Goal: Task Accomplishment & Management: Manage account settings

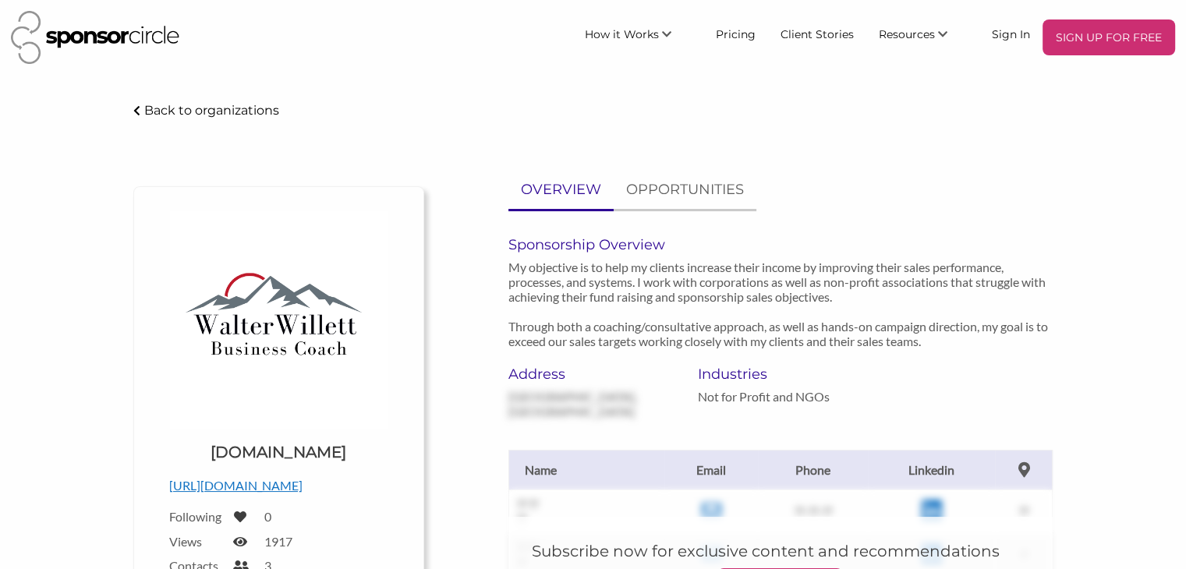
click at [96, 35] on img at bounding box center [95, 37] width 168 height 53
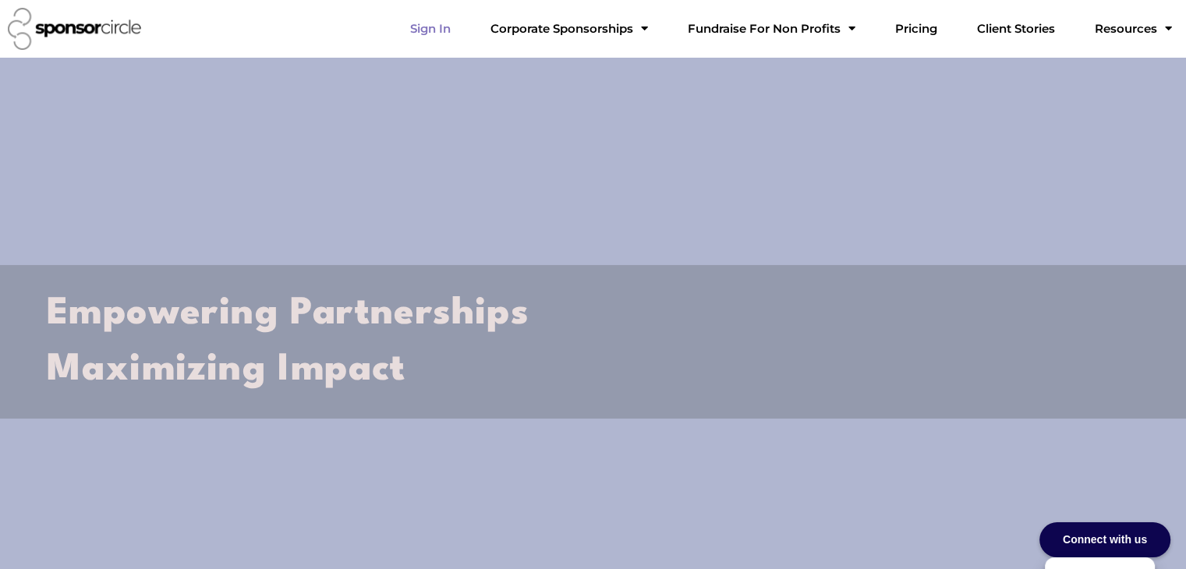
click at [463, 30] on link "Sign In" at bounding box center [431, 28] width 66 height 31
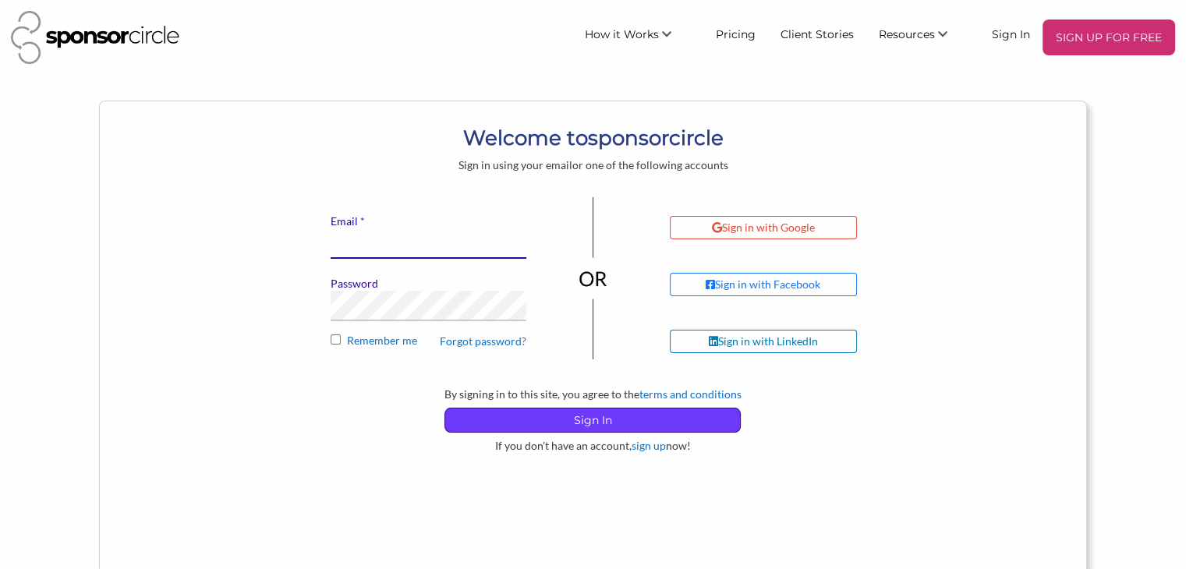
type input "walter@walterwillett.com"
click at [593, 422] on p "Sign In" at bounding box center [592, 420] width 295 height 23
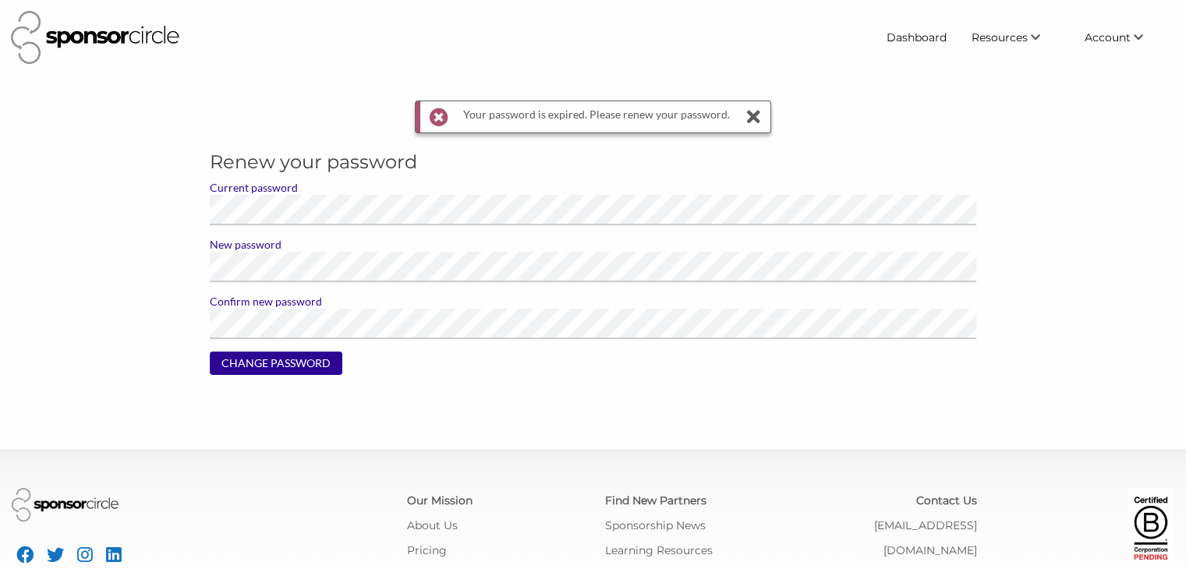
click at [746, 114] on icon at bounding box center [753, 116] width 22 height 31
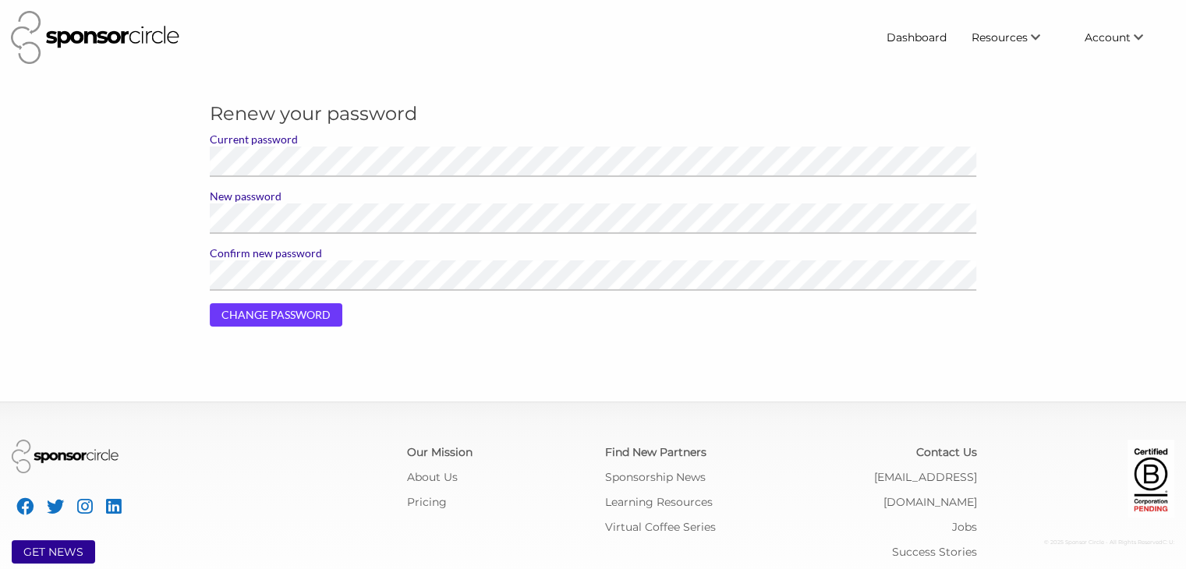
click at [239, 311] on input "CHANGE PASSWORD" at bounding box center [276, 314] width 133 height 23
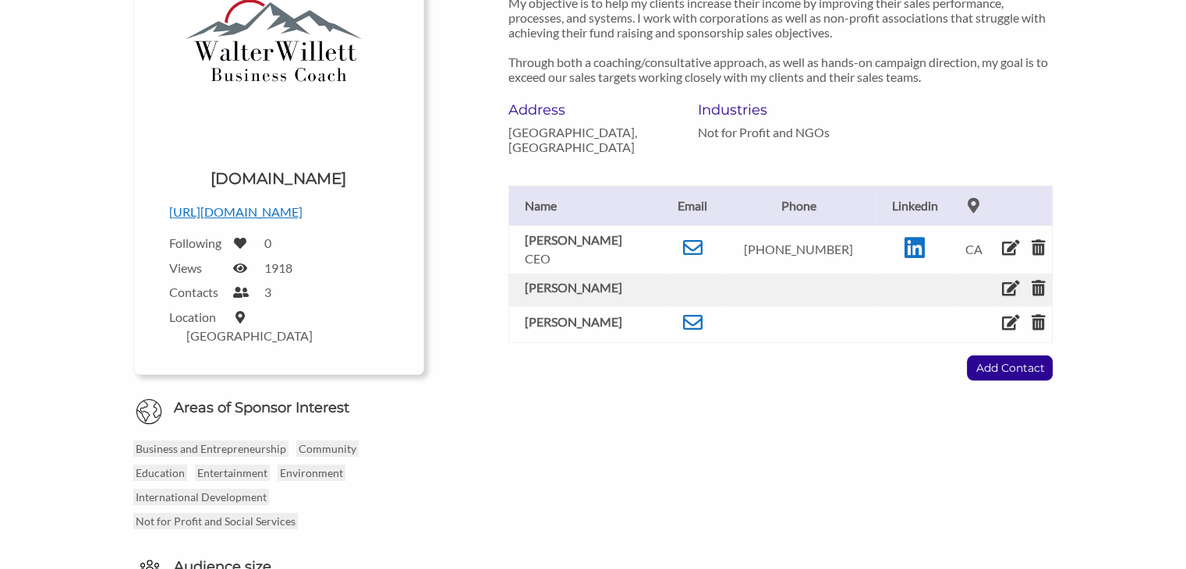
scroll to position [312, 0]
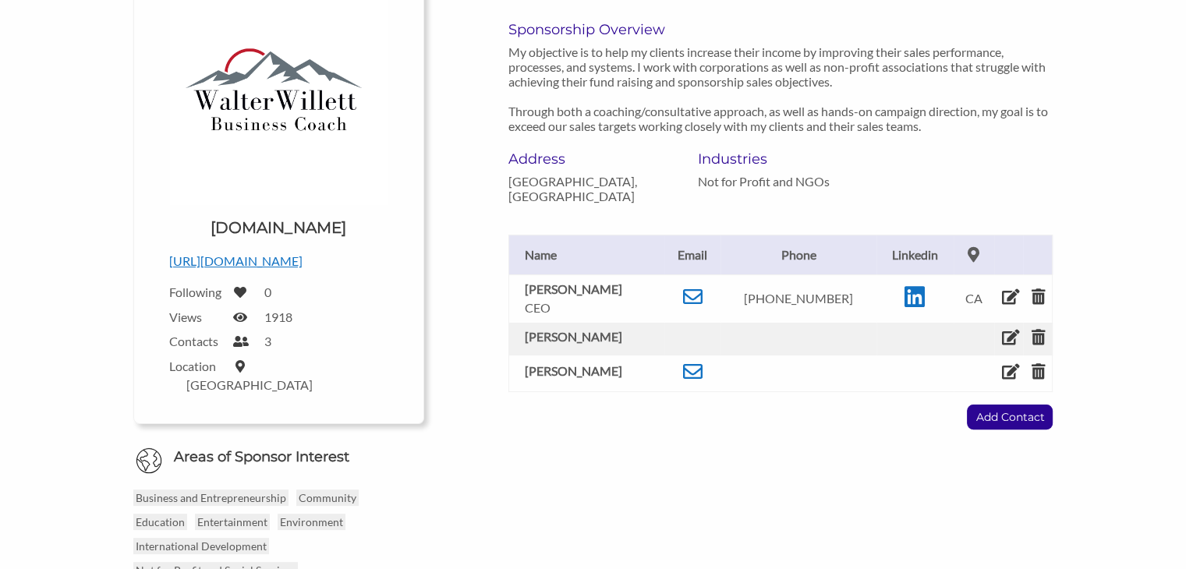
click at [574, 338] on b "Courtenay Badran" at bounding box center [573, 336] width 97 height 15
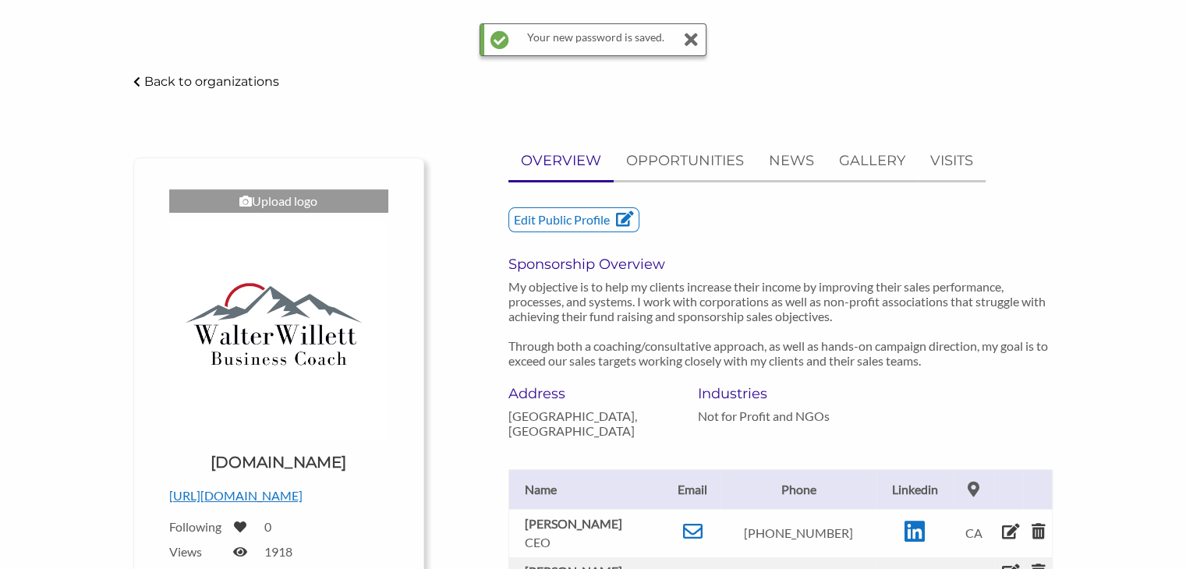
scroll to position [0, 0]
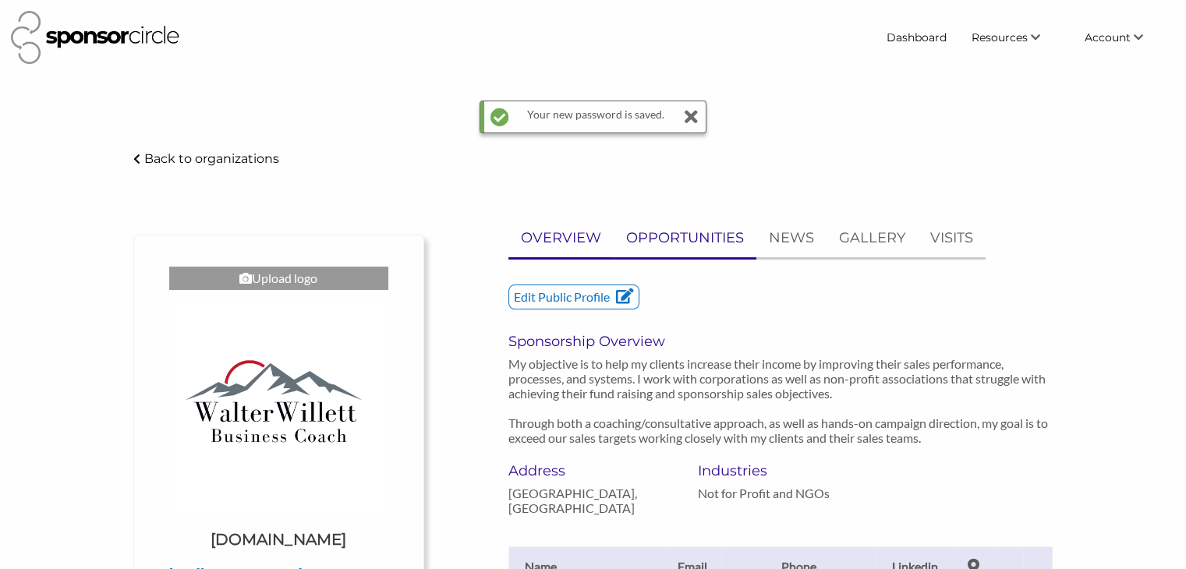
click at [664, 234] on p "OPPORTUNITIES" at bounding box center [685, 238] width 118 height 23
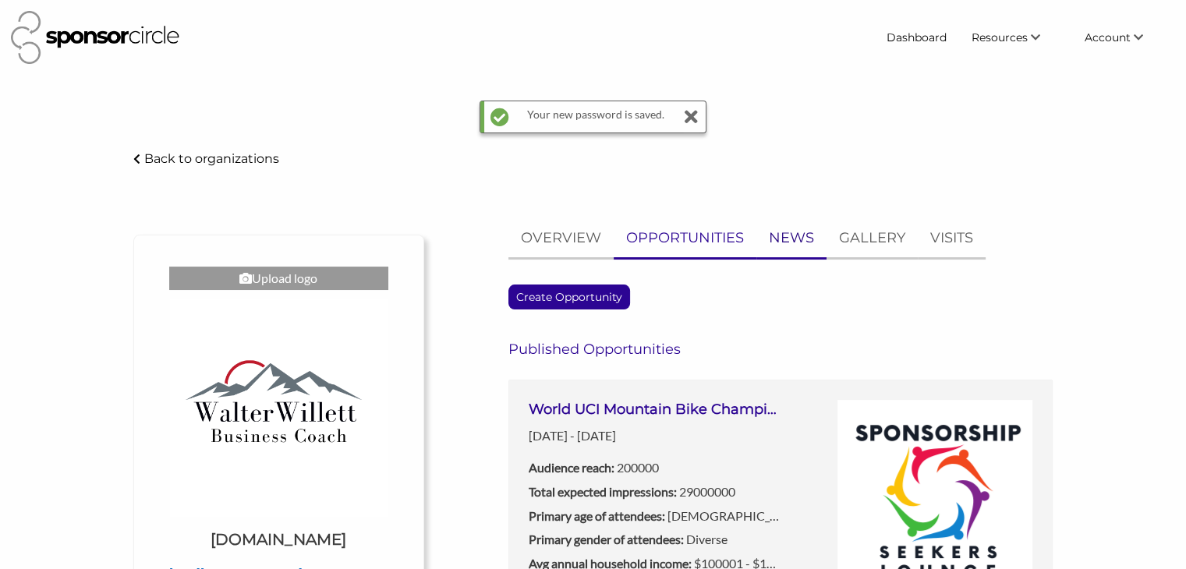
click at [797, 238] on p "NEWS" at bounding box center [791, 238] width 45 height 23
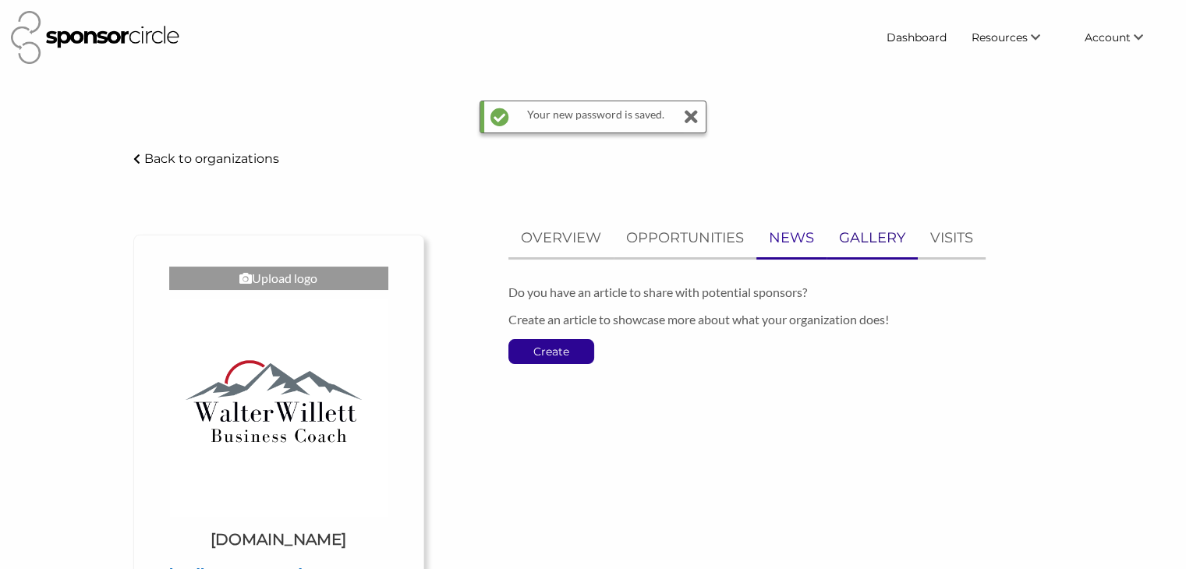
click at [869, 237] on p "GALLERY" at bounding box center [872, 238] width 66 height 23
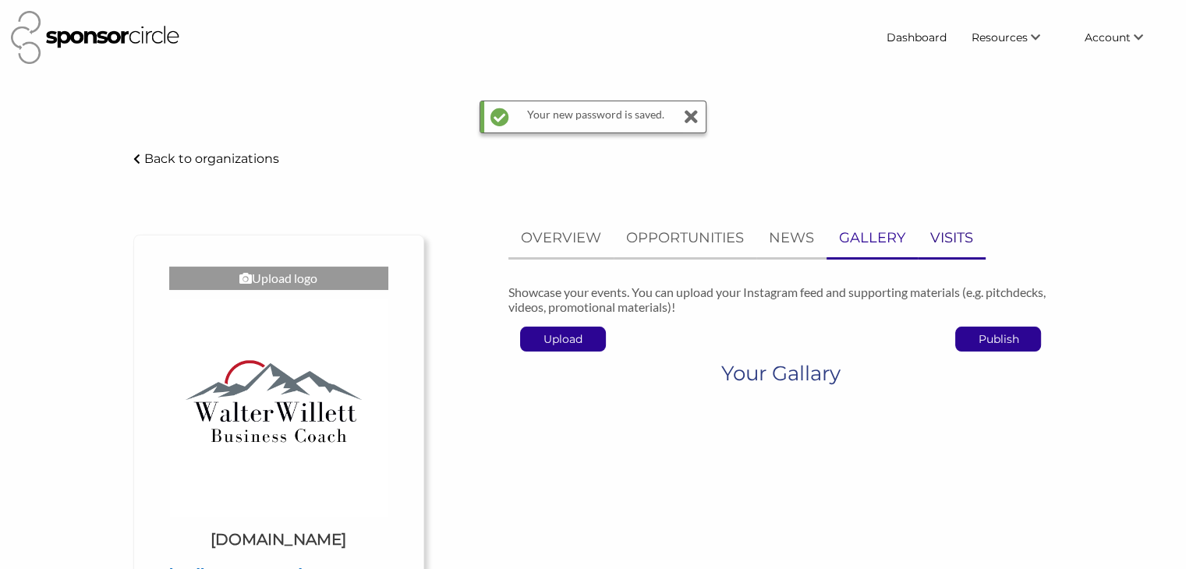
click at [948, 238] on p "VISITS" at bounding box center [951, 238] width 43 height 23
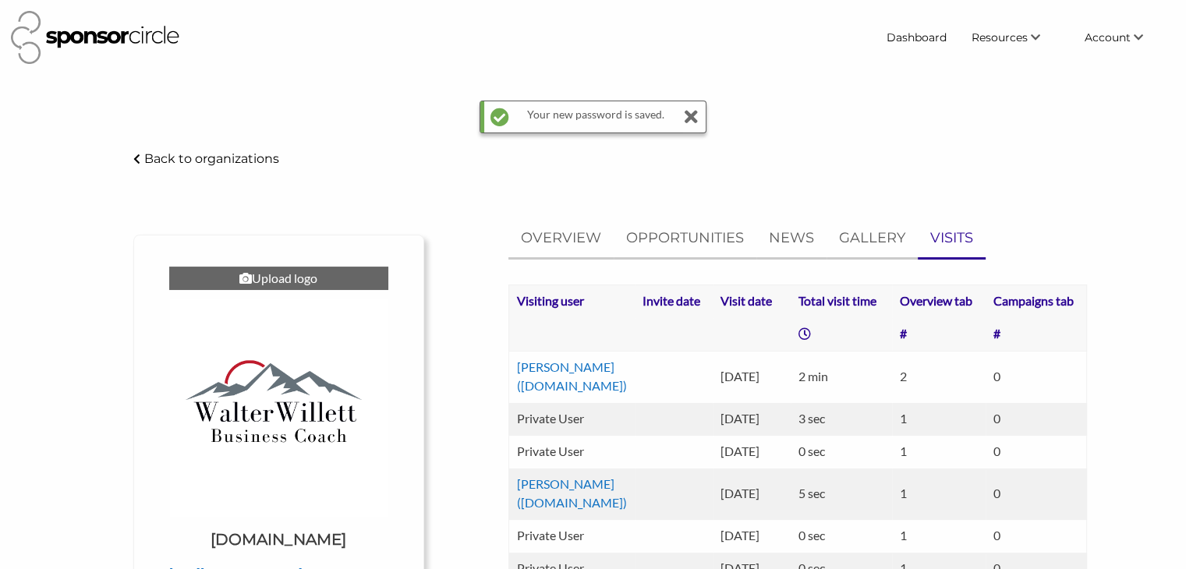
click at [274, 280] on div "Upload logo" at bounding box center [278, 278] width 219 height 23
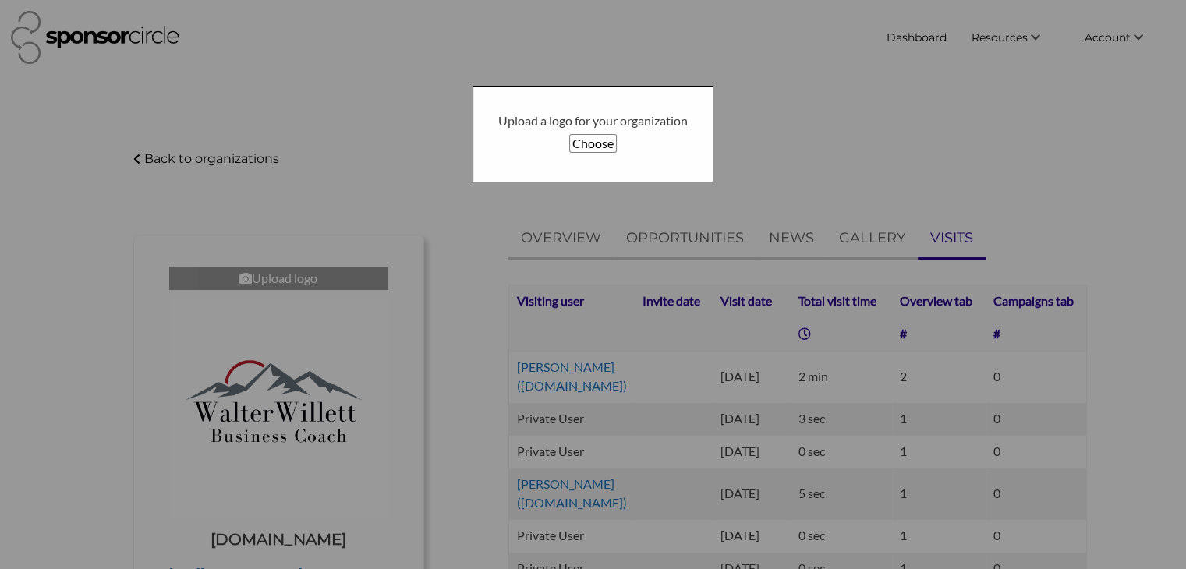
click at [586, 140] on button "Choose" at bounding box center [593, 143] width 48 height 19
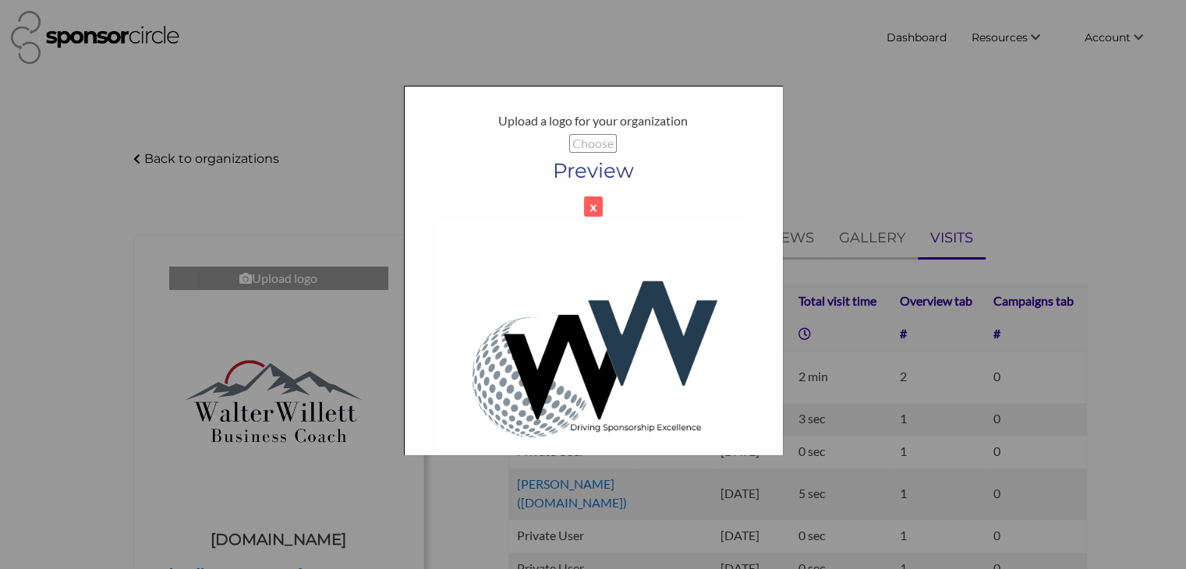
click at [635, 372] on img at bounding box center [593, 377] width 312 height 312
click at [593, 204] on button "x" at bounding box center [593, 207] width 19 height 20
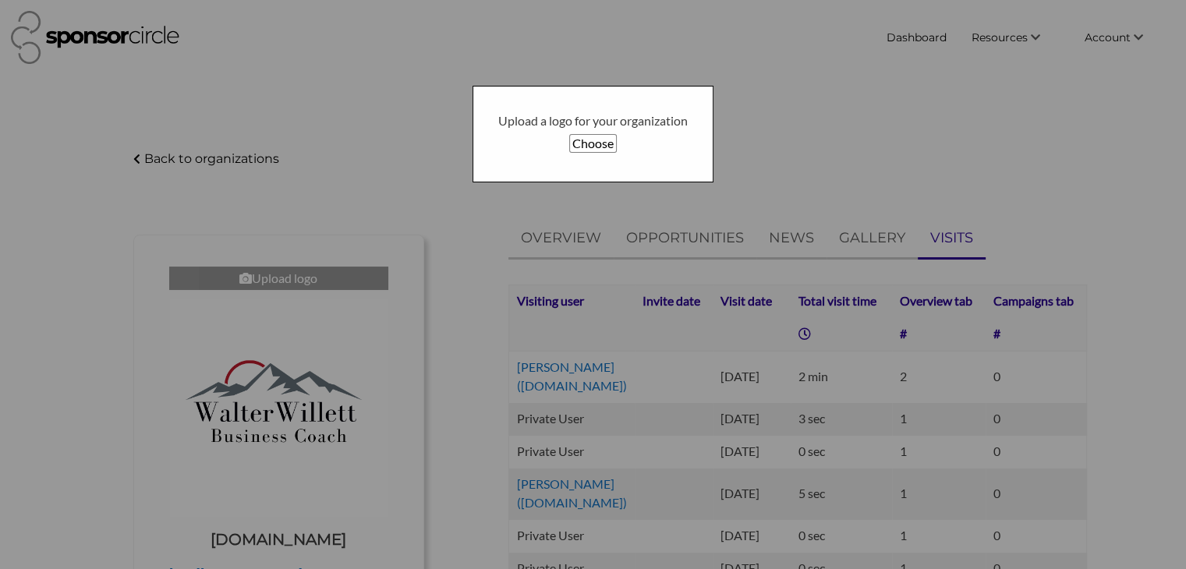
click at [586, 134] on button "Choose" at bounding box center [593, 143] width 48 height 19
click at [597, 143] on button "Choose" at bounding box center [593, 143] width 48 height 19
click at [915, 110] on div at bounding box center [593, 284] width 1186 height 569
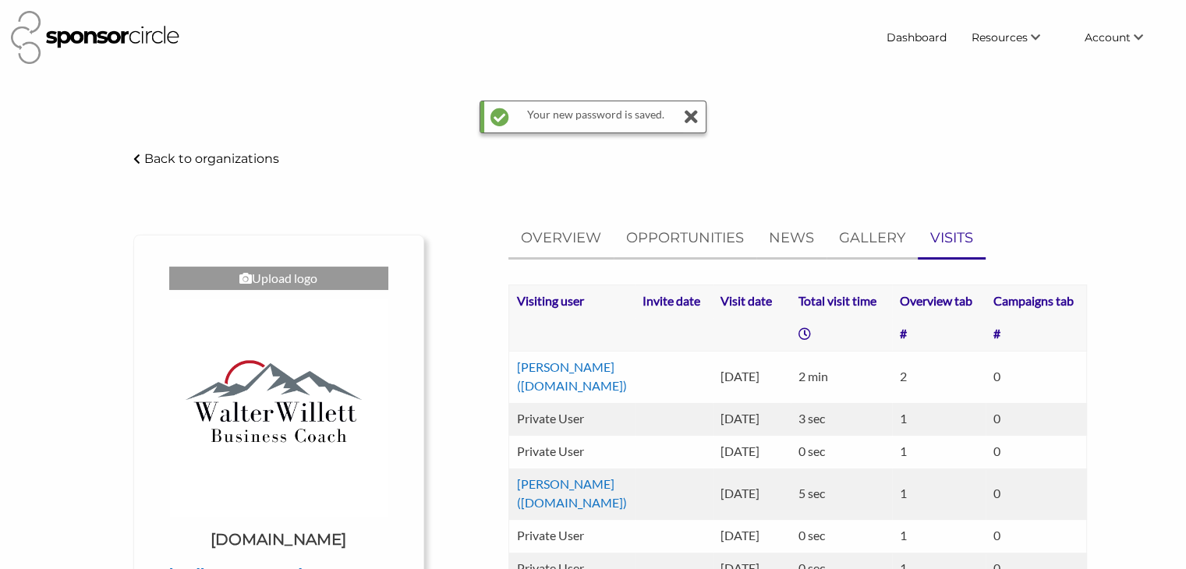
click at [686, 116] on icon at bounding box center [691, 116] width 16 height 31
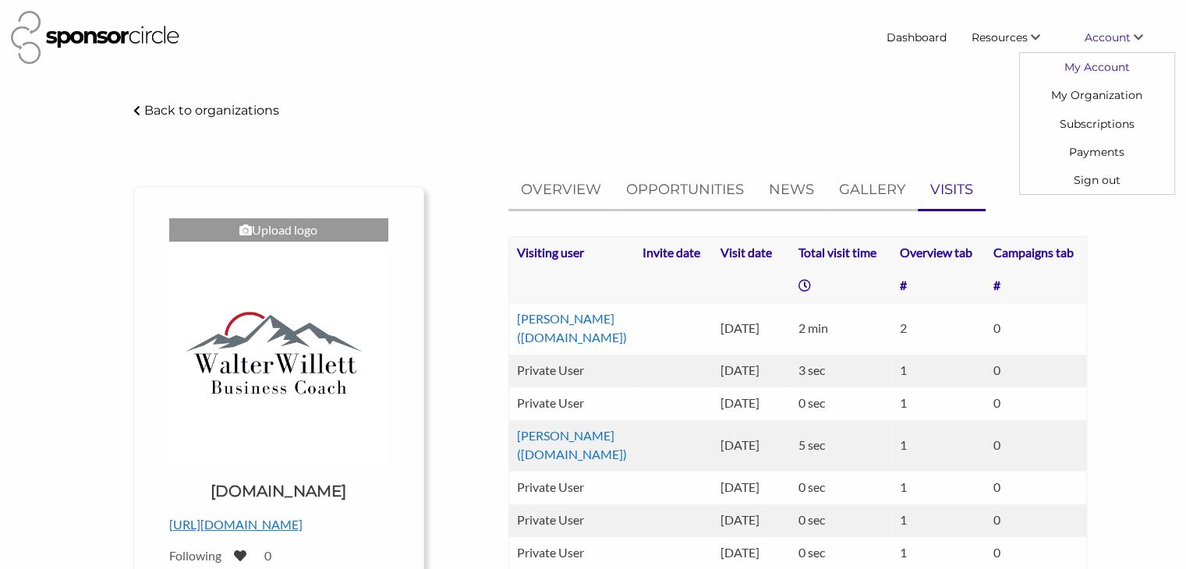
click at [1096, 66] on link "My Account" at bounding box center [1097, 67] width 154 height 28
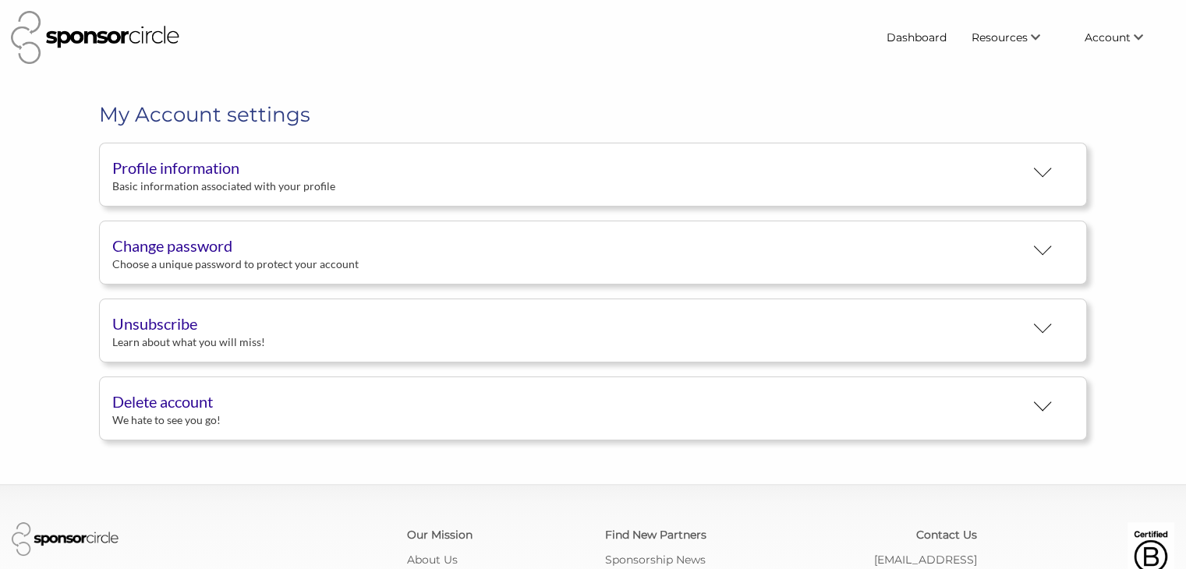
scroll to position [29, 0]
click at [211, 178] on div "Profile information" at bounding box center [568, 167] width 912 height 23
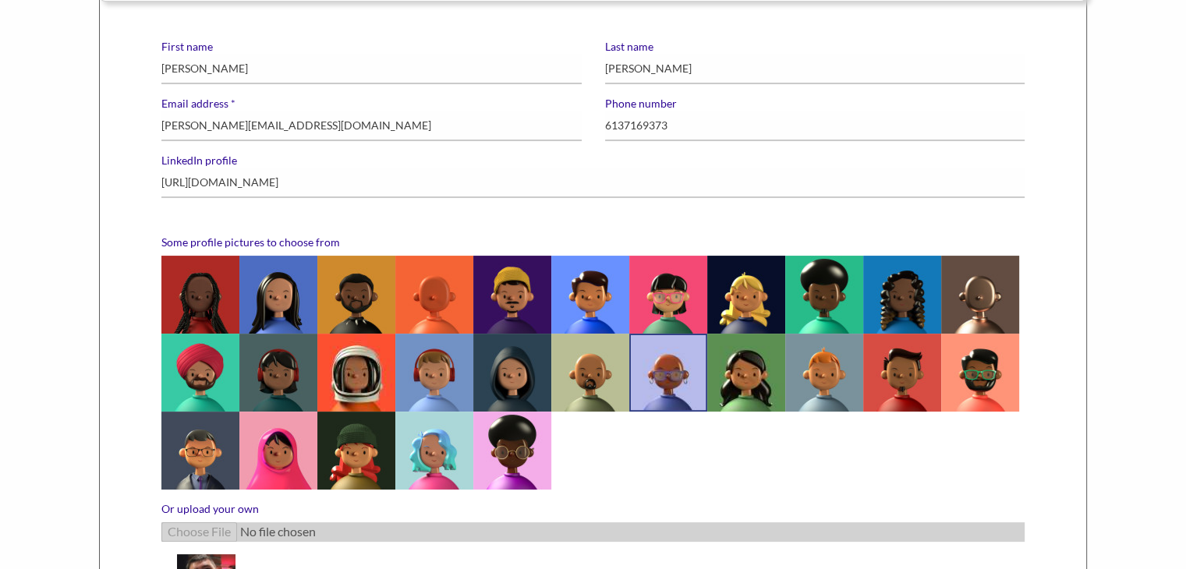
scroll to position [0, 0]
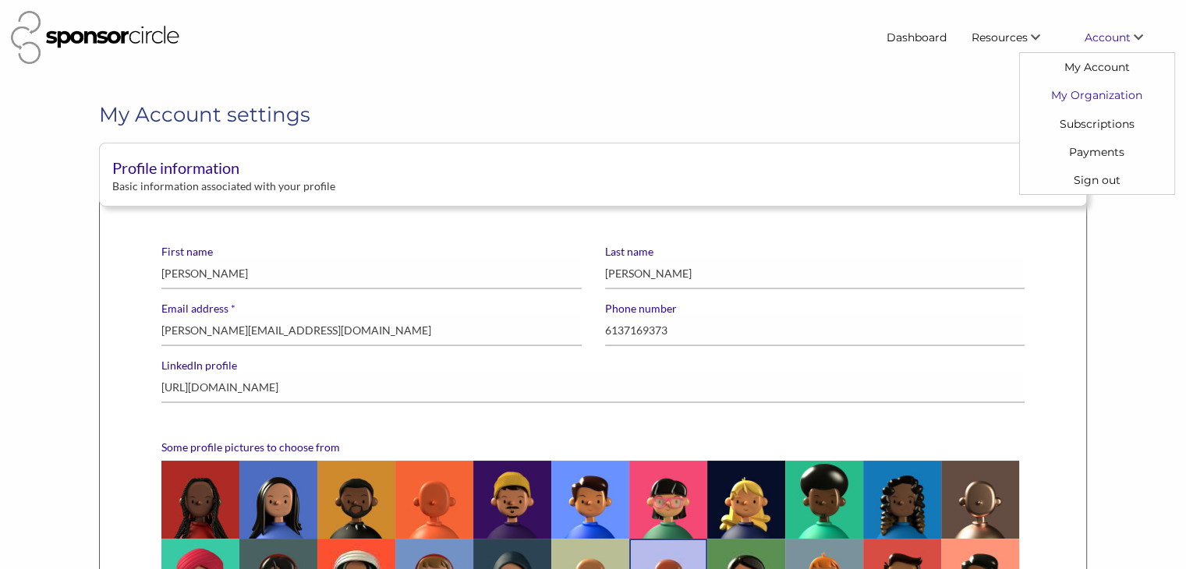
click at [1092, 88] on link "My Organization" at bounding box center [1097, 95] width 154 height 28
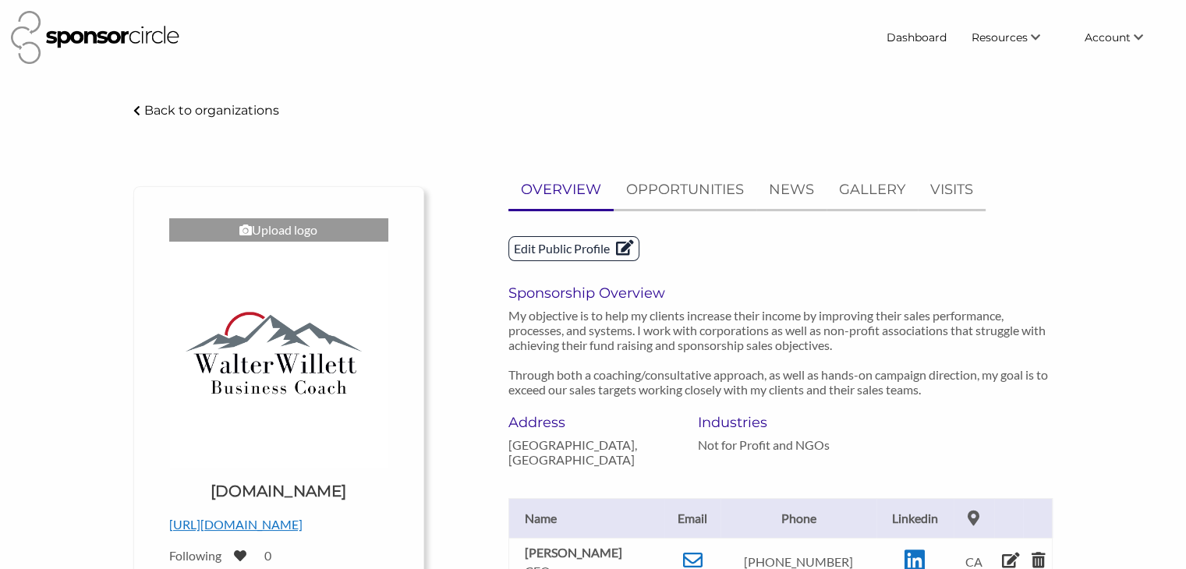
click at [566, 248] on p "Edit Public Profile" at bounding box center [573, 248] width 129 height 23
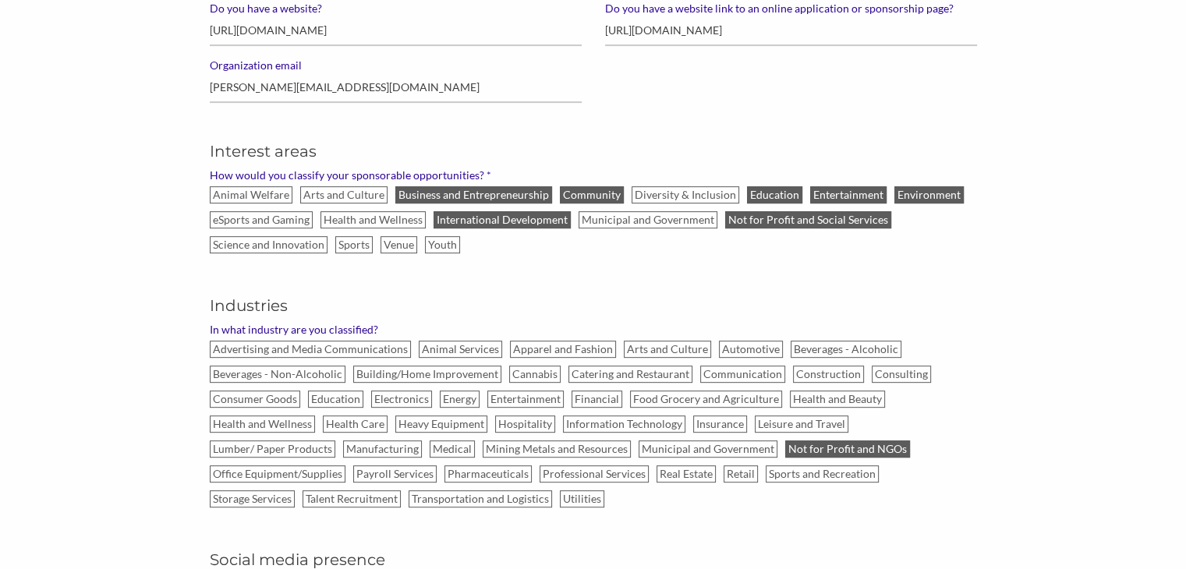
scroll to position [624, 0]
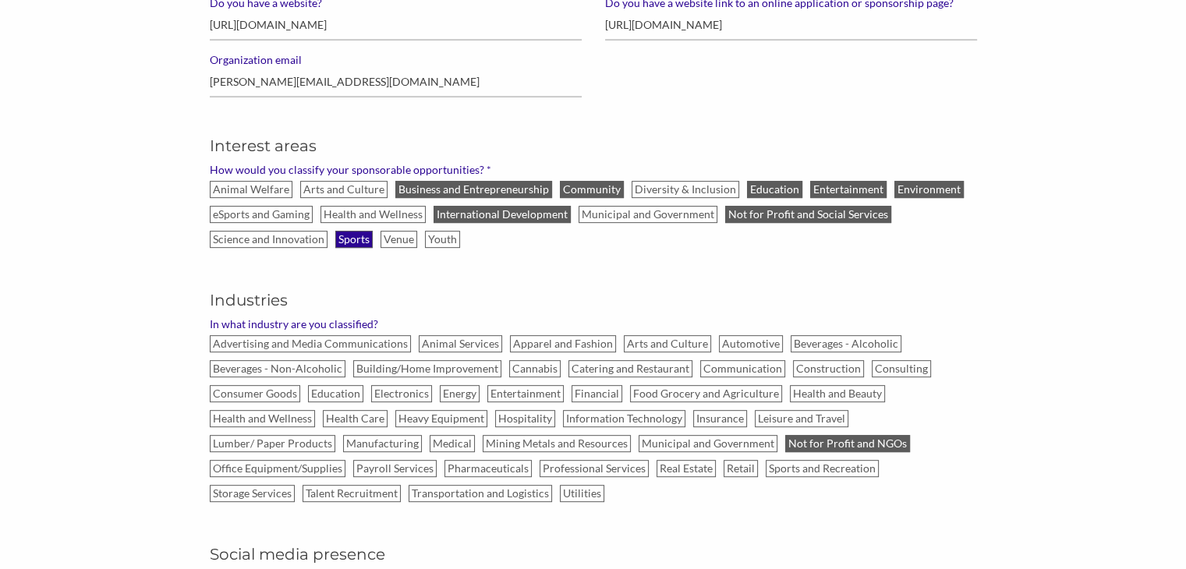
click at [356, 238] on label "Sports" at bounding box center [353, 239] width 37 height 17
click at [0, 0] on input "Sports" at bounding box center [0, 0] width 0 height 0
click at [331, 186] on label "Arts and Culture" at bounding box center [343, 189] width 87 height 17
click at [0, 0] on input "Arts and Culture" at bounding box center [0, 0] width 0 height 0
click at [377, 214] on label "Health and Wellness" at bounding box center [372, 214] width 105 height 17
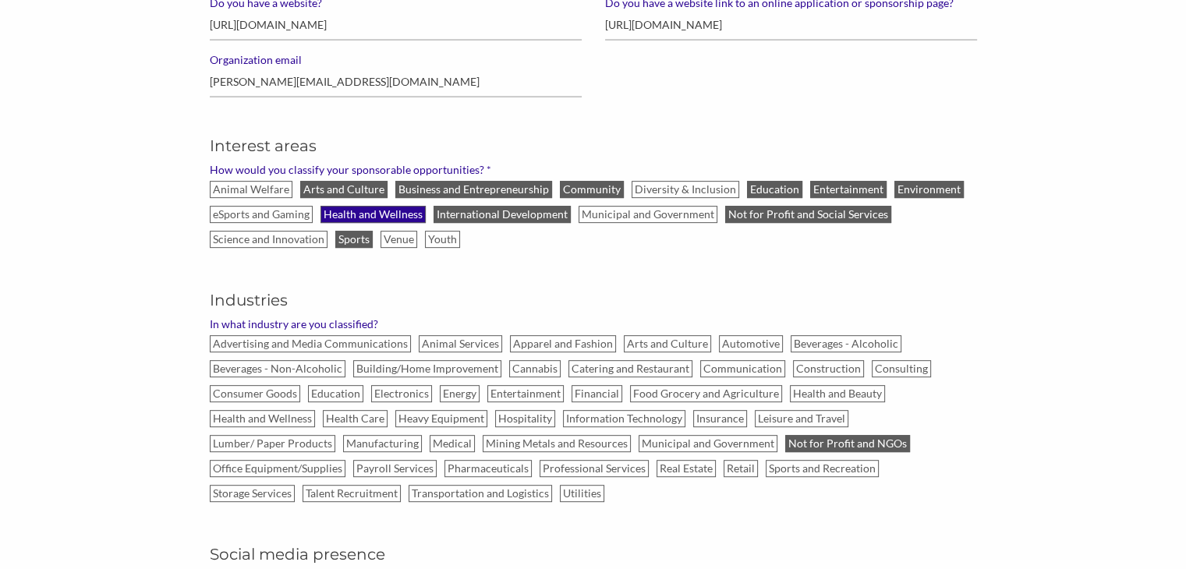
click at [0, 0] on input "Health and Wellness" at bounding box center [0, 0] width 0 height 0
click at [273, 211] on label "eSports and Gaming" at bounding box center [261, 214] width 103 height 17
click at [0, 0] on input "eSports and Gaming" at bounding box center [0, 0] width 0 height 0
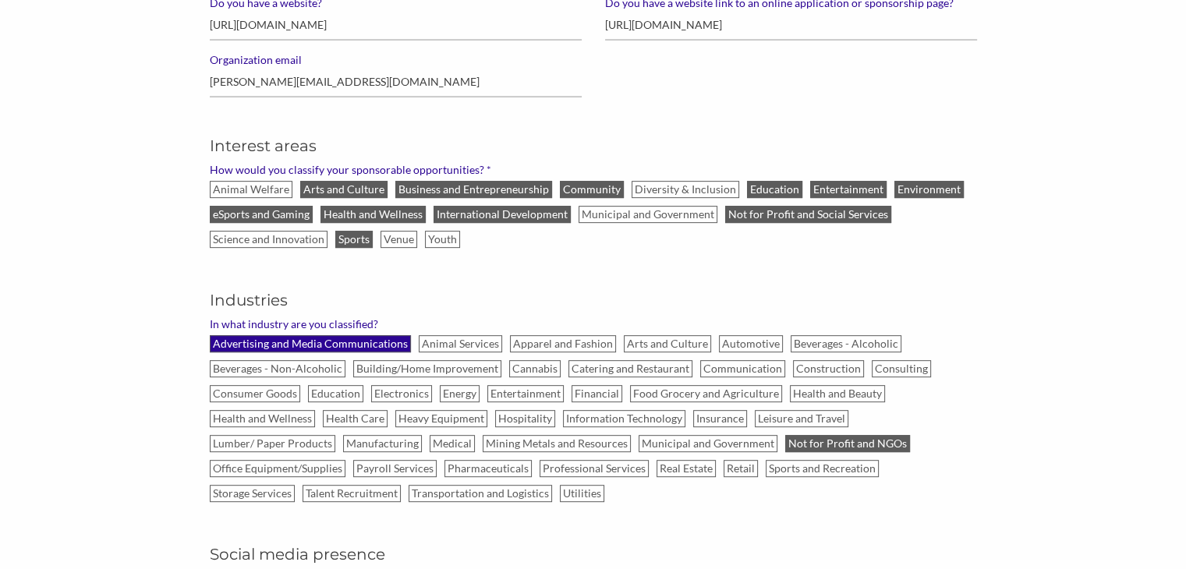
click at [334, 339] on label "Advertising and Media Communications" at bounding box center [310, 343] width 201 height 17
click at [0, 0] on input "Advertising and Media Communications" at bounding box center [0, 0] width 0 height 0
click at [887, 370] on label "Consulting" at bounding box center [901, 368] width 59 height 17
click at [0, 0] on input "Consulting" at bounding box center [0, 0] width 0 height 0
click at [785, 446] on label "Not for Profit and NGOs" at bounding box center [847, 443] width 125 height 17
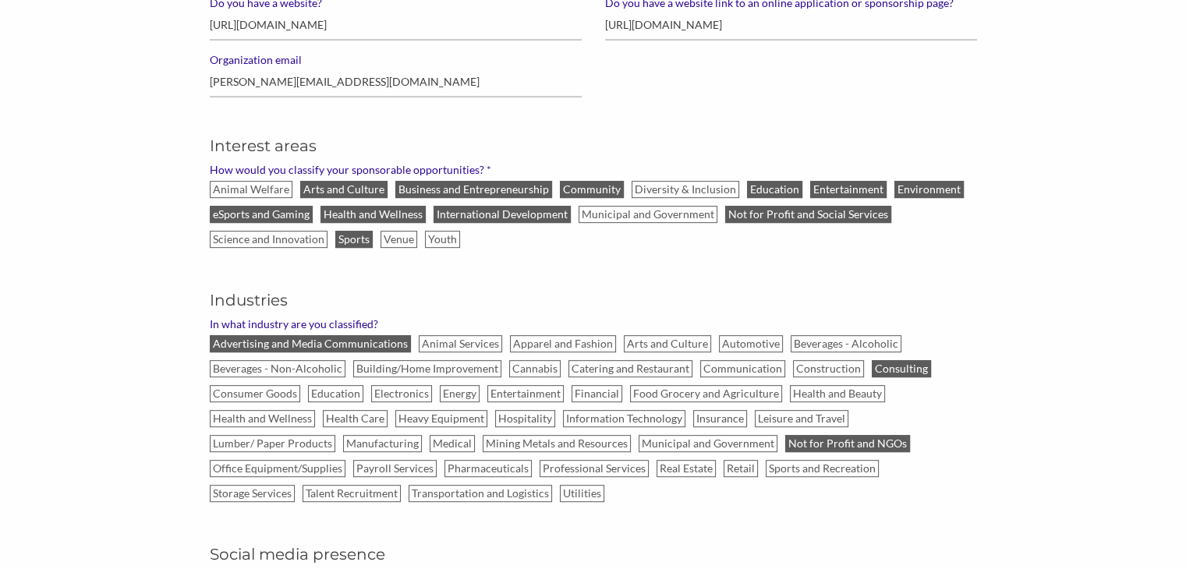
click at [0, 0] on input "Not for Profit and NGOs" at bounding box center [0, 0] width 0 height 0
click at [540, 465] on label "Professional Services" at bounding box center [594, 468] width 109 height 17
click at [0, 0] on input "Professional Services" at bounding box center [0, 0] width 0 height 0
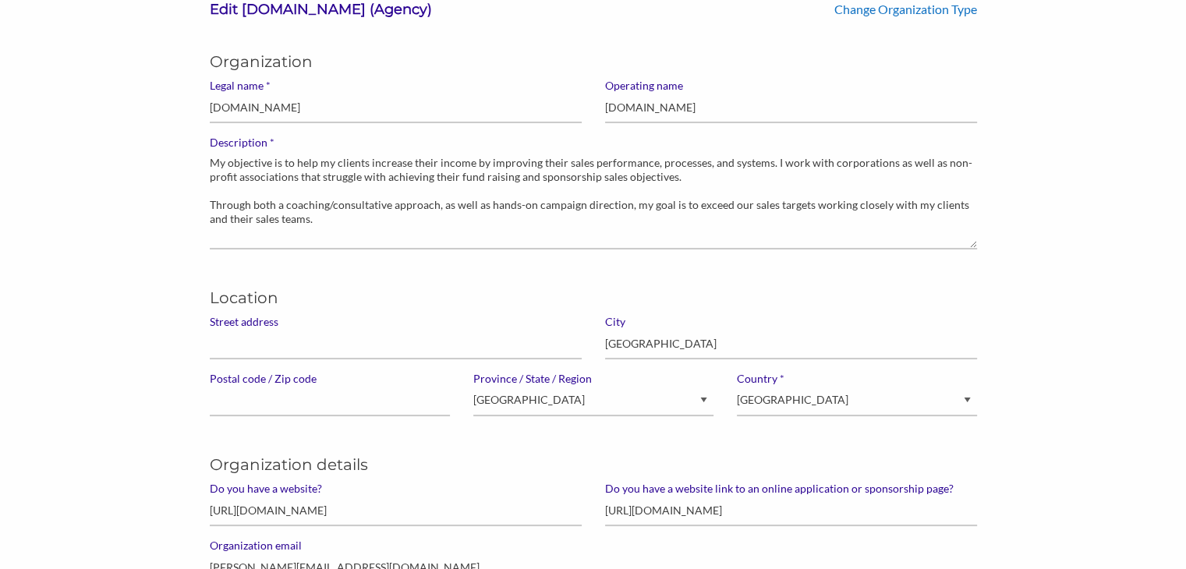
scroll to position [0, 0]
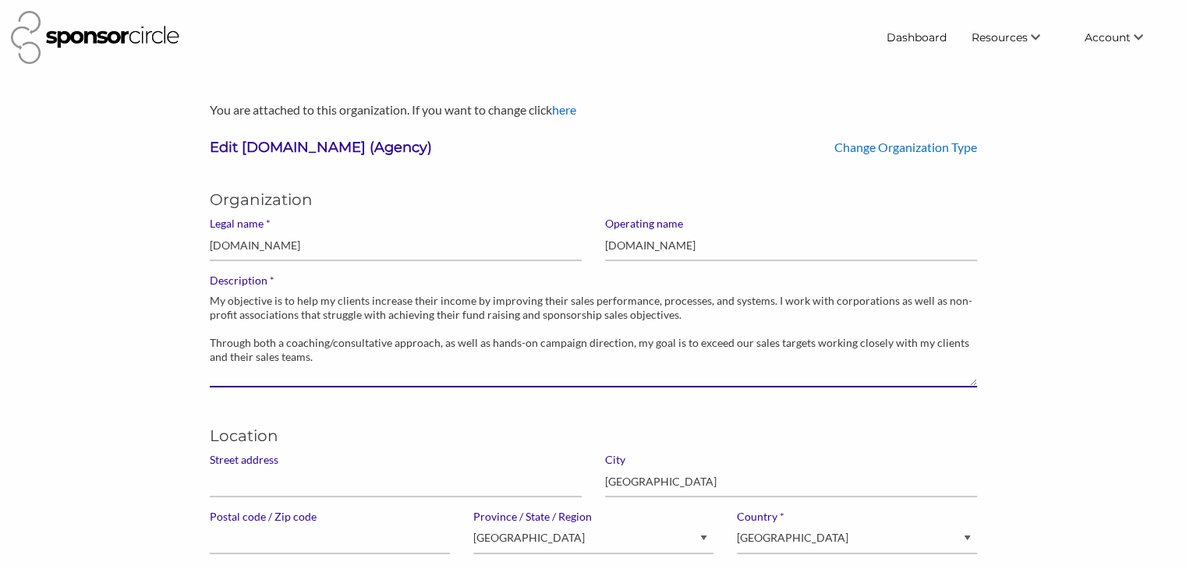
click at [302, 352] on textarea "My objective is to help my clients increase their income by improving their sal…" at bounding box center [593, 338] width 767 height 100
drag, startPoint x: 309, startPoint y: 356, endPoint x: 159, endPoint y: 274, distance: 170.6
paste textarea "Ignite Opportunity. Amplify Results. WW Sponsorship delivers breakthrough spons…"
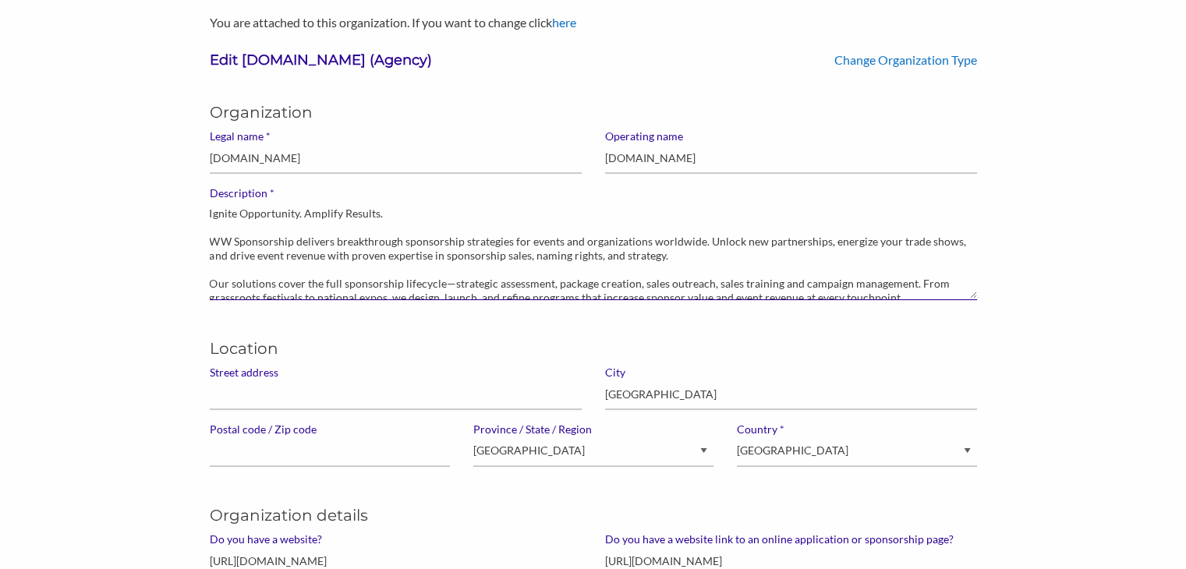
scroll to position [41, 0]
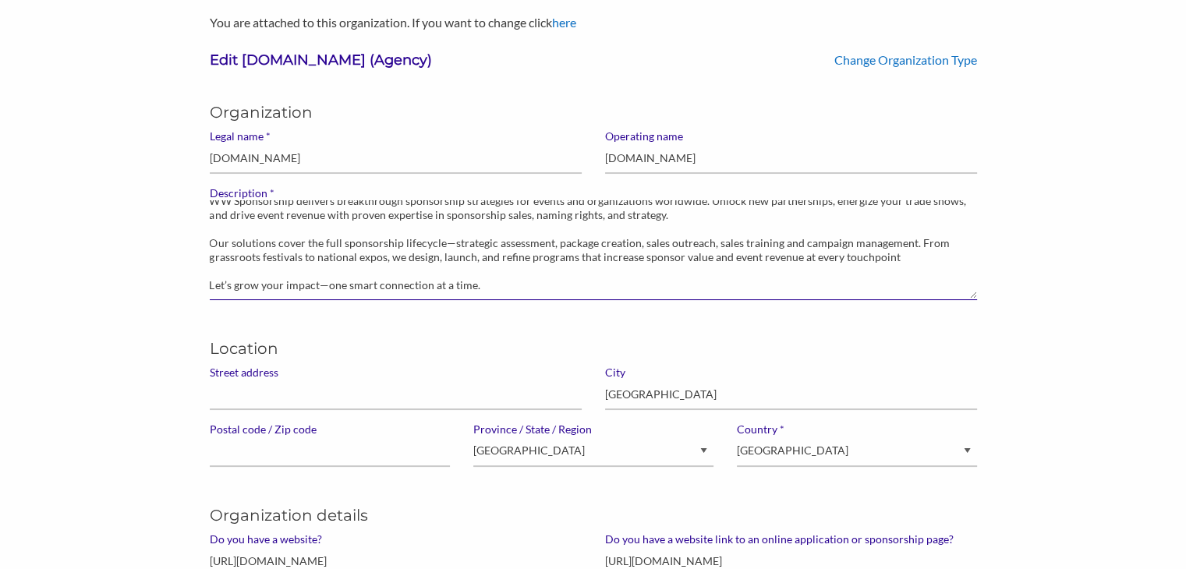
type textarea "Ignite Opportunity. Amplify Results. WW Sponsorship delivers breakthrough spons…"
click at [312, 391] on input "Street address" at bounding box center [396, 395] width 372 height 30
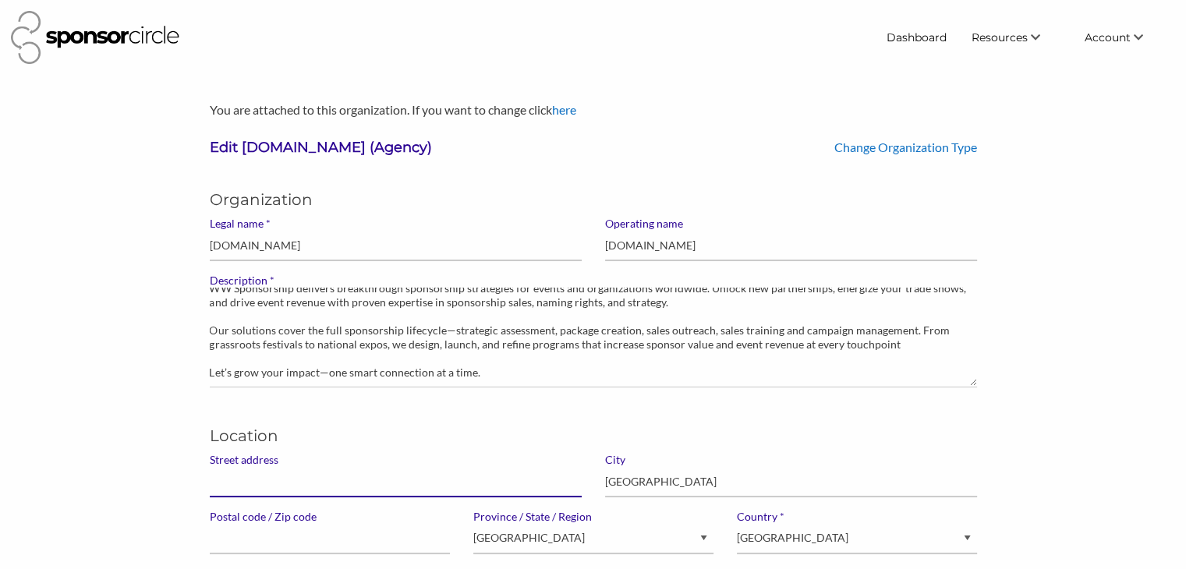
click at [265, 484] on input "Street address" at bounding box center [396, 482] width 372 height 30
paste input "[STREET_ADDRESS]"
type input "[STREET_ADDRESS]"
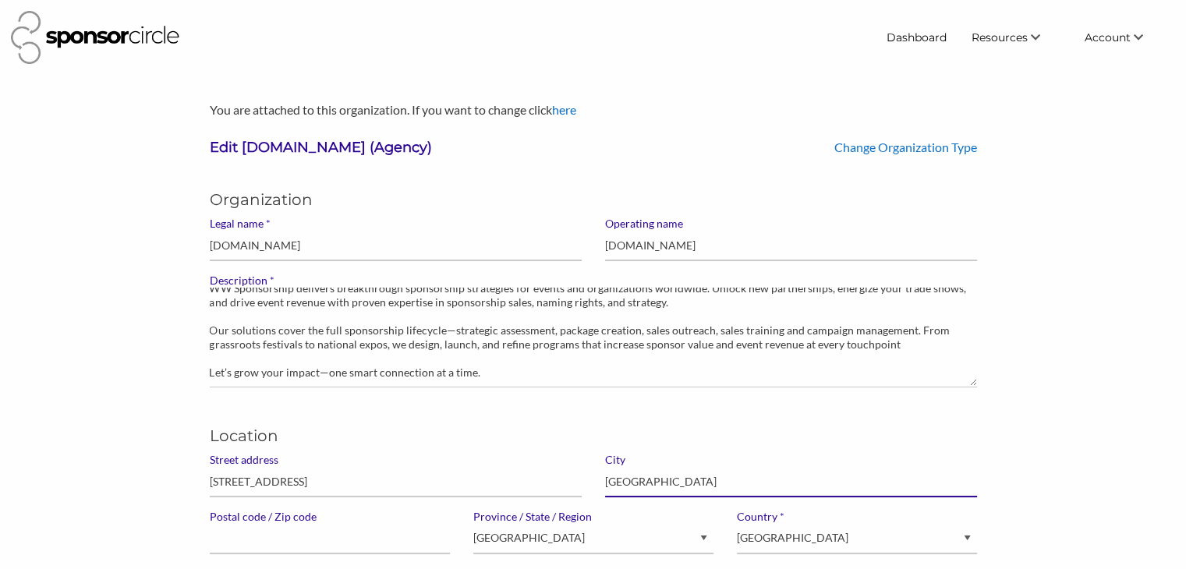
drag, startPoint x: 649, startPoint y: 483, endPoint x: 598, endPoint y: 483, distance: 50.7
click at [598, 483] on div "City Ottawa" at bounding box center [790, 481] width 395 height 57
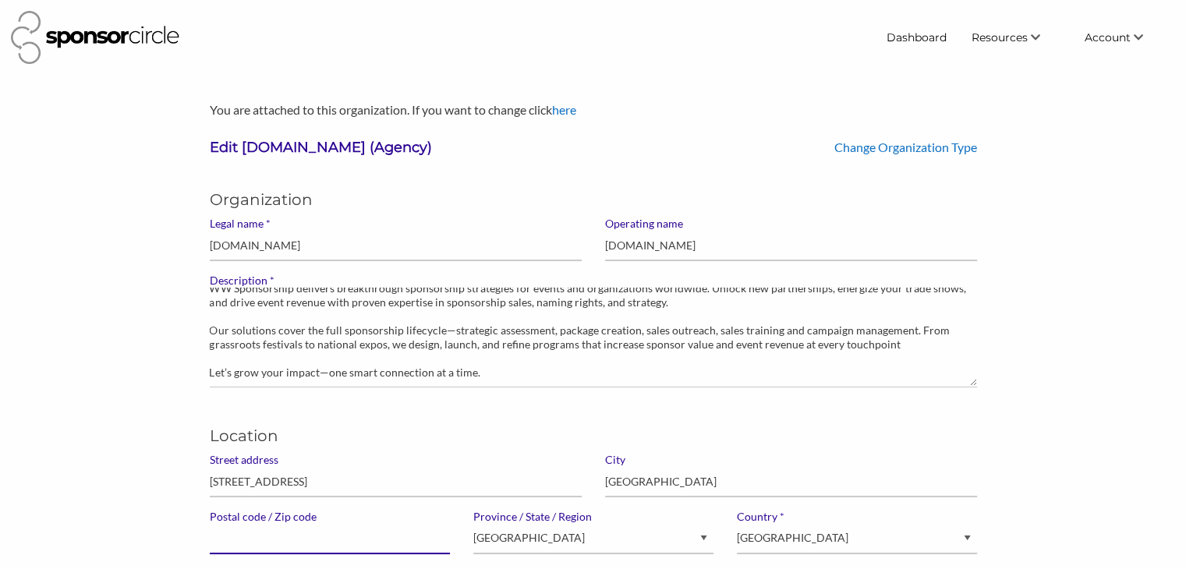
click at [319, 544] on input "Postal code / Zip code" at bounding box center [330, 539] width 240 height 30
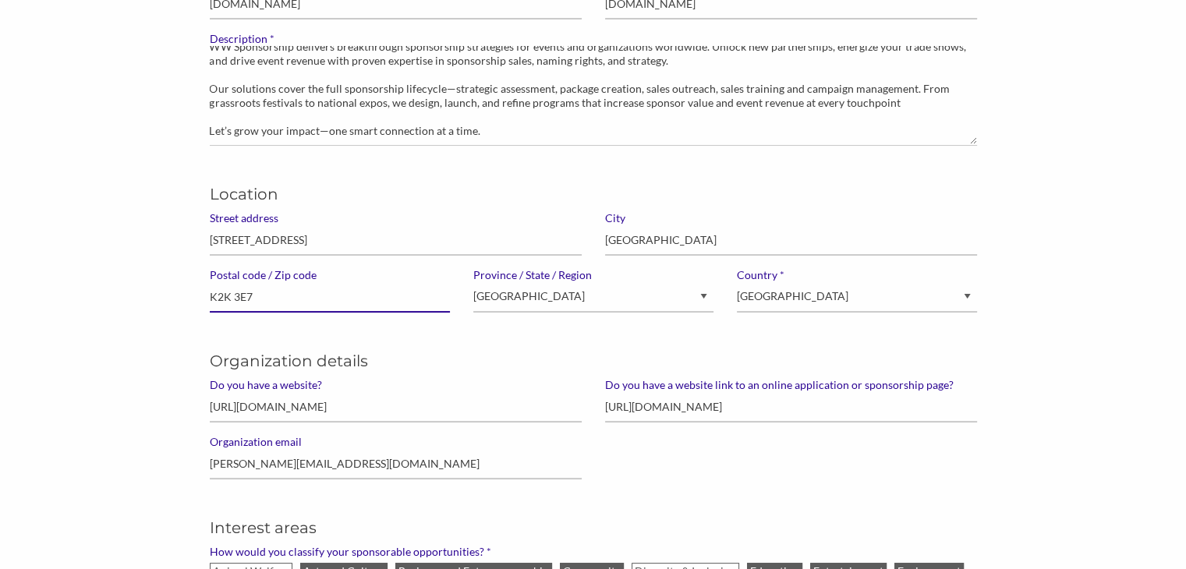
scroll to position [246, 0]
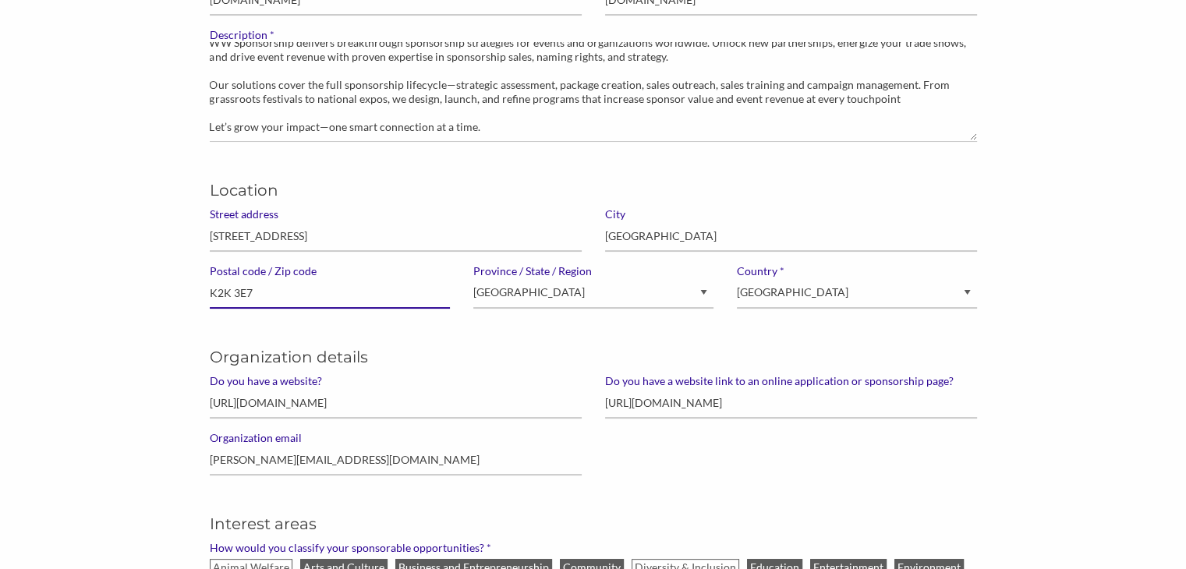
type input "K2K 3E7"
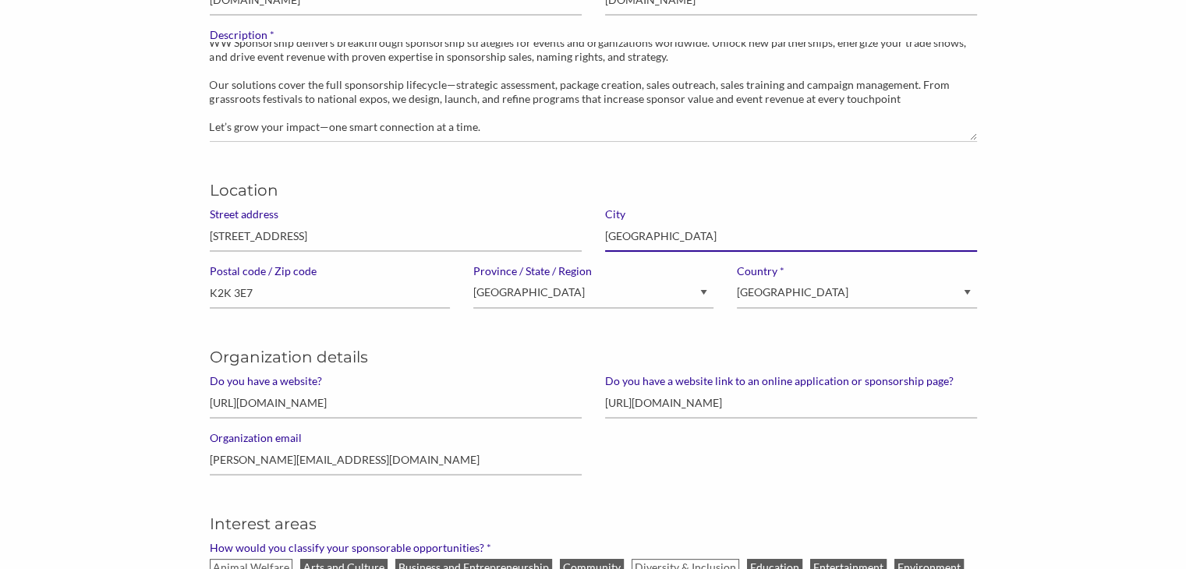
drag, startPoint x: 650, startPoint y: 238, endPoint x: 583, endPoint y: 238, distance: 67.1
click at [583, 238] on div "Location Street address 1000 Innovation Drive, Suite 500 City Ottawa Postal cod…" at bounding box center [593, 237] width 791 height 167
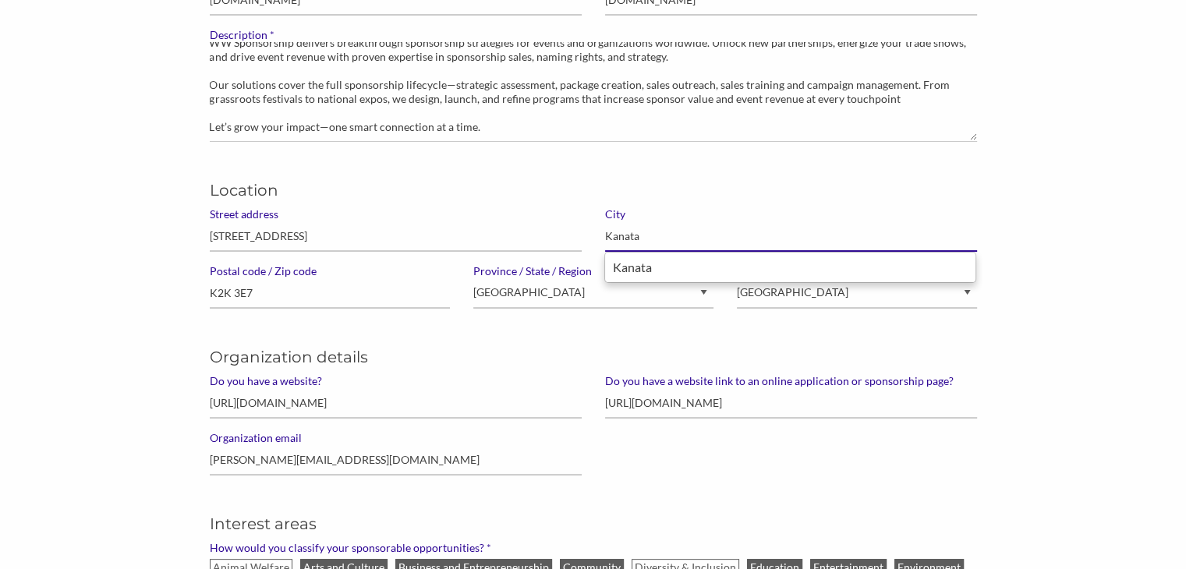
type input "Kanata"
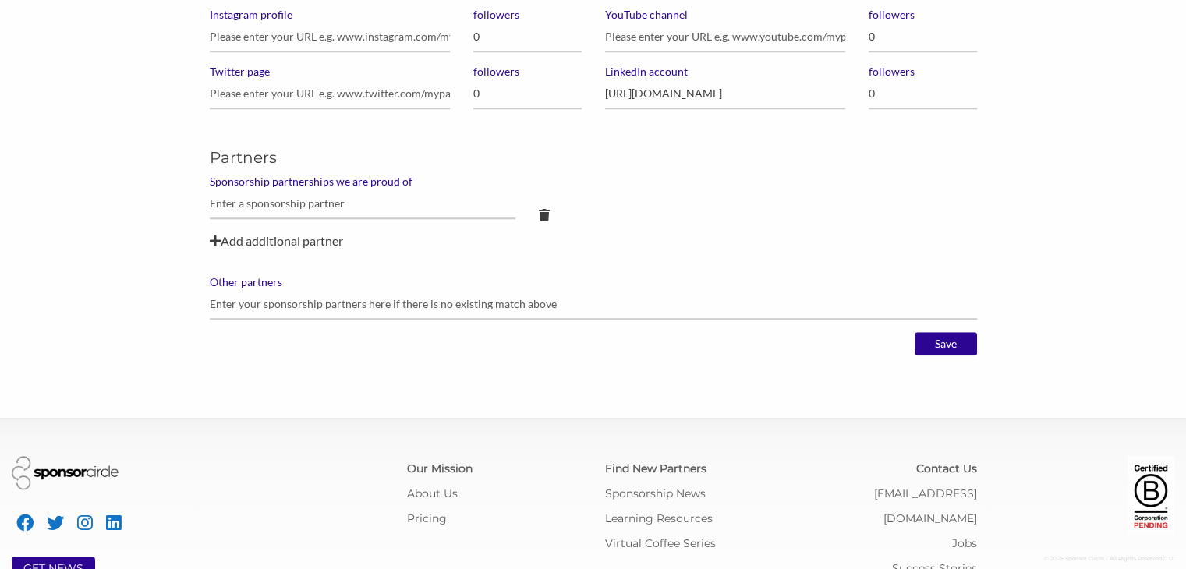
scroll to position [1248, 0]
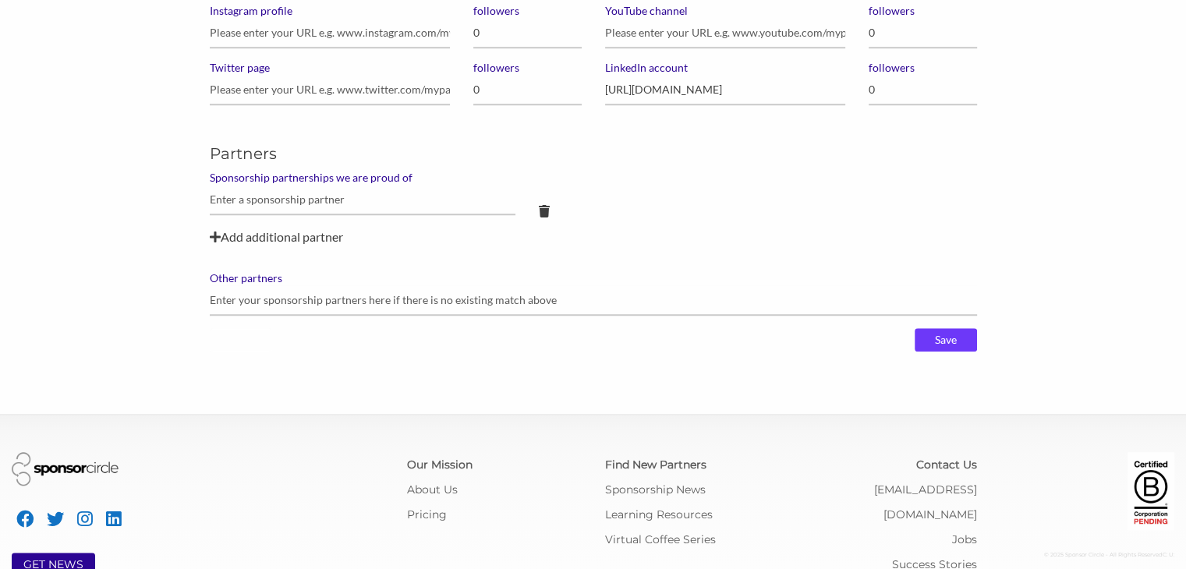
click at [948, 337] on input "Save" at bounding box center [946, 339] width 62 height 23
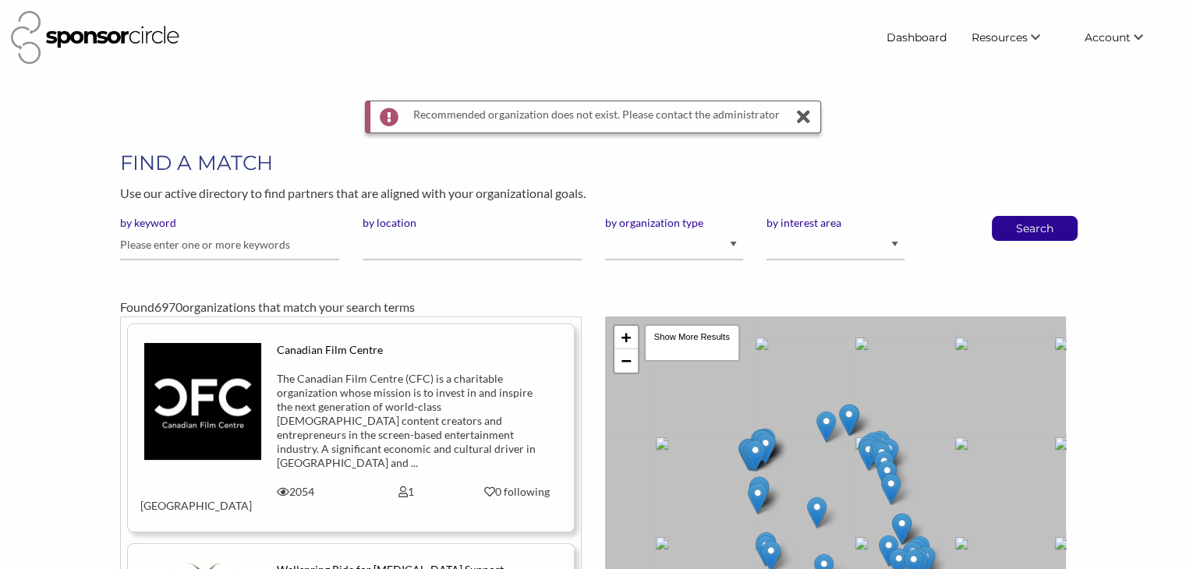
click at [795, 114] on icon at bounding box center [803, 116] width 22 height 31
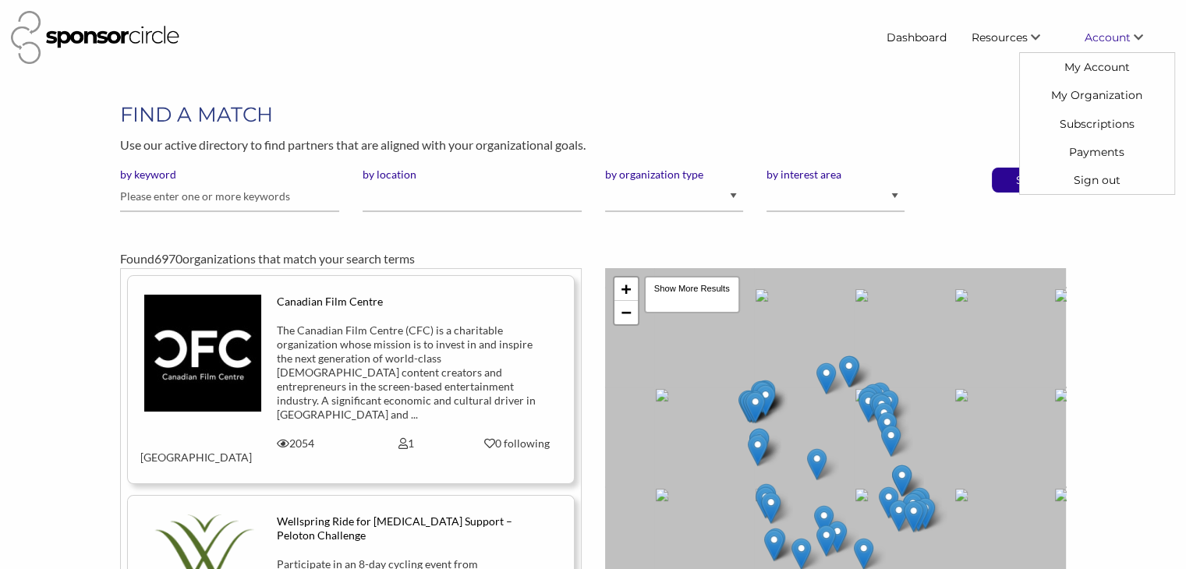
click at [1110, 38] on span "Account" at bounding box center [1108, 37] width 46 height 14
click at [1100, 92] on link "My Organization" at bounding box center [1097, 95] width 154 height 28
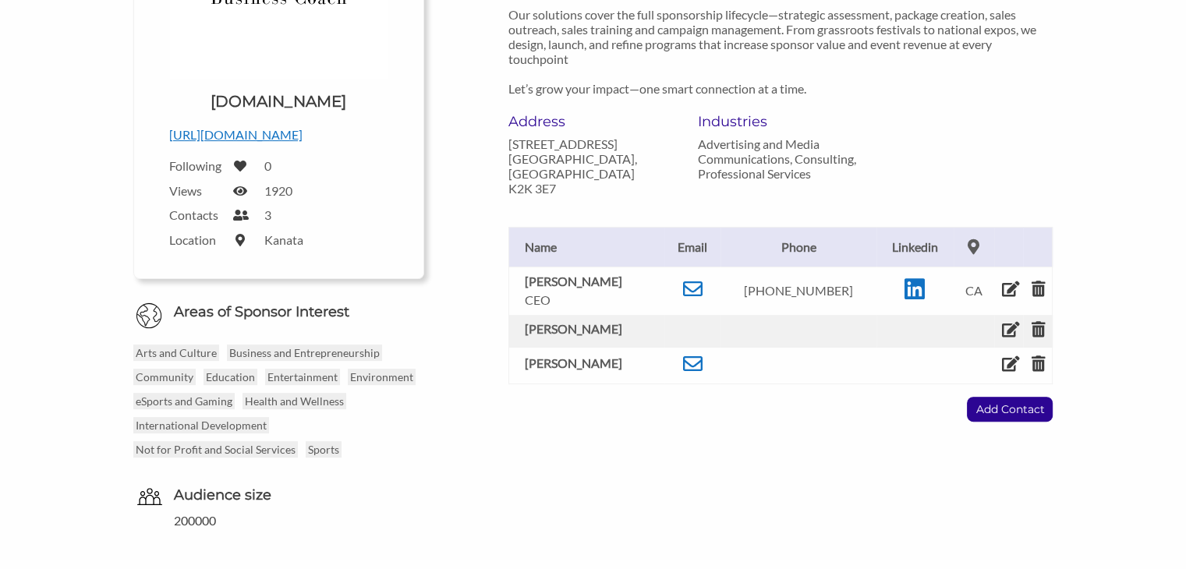
scroll to position [156, 0]
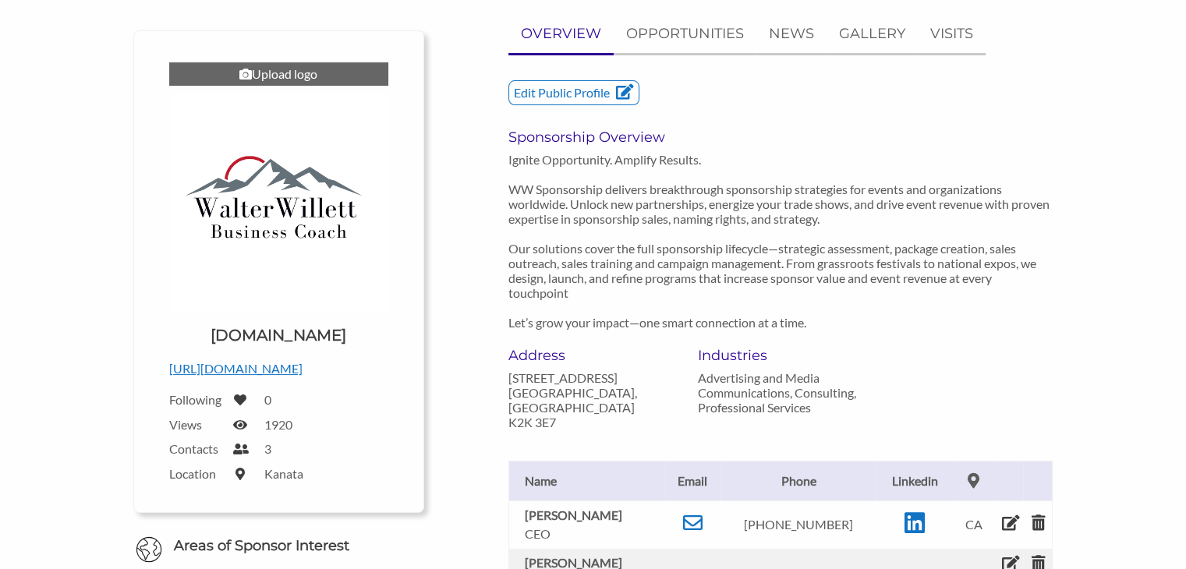
click at [284, 73] on div "Upload logo" at bounding box center [278, 73] width 219 height 23
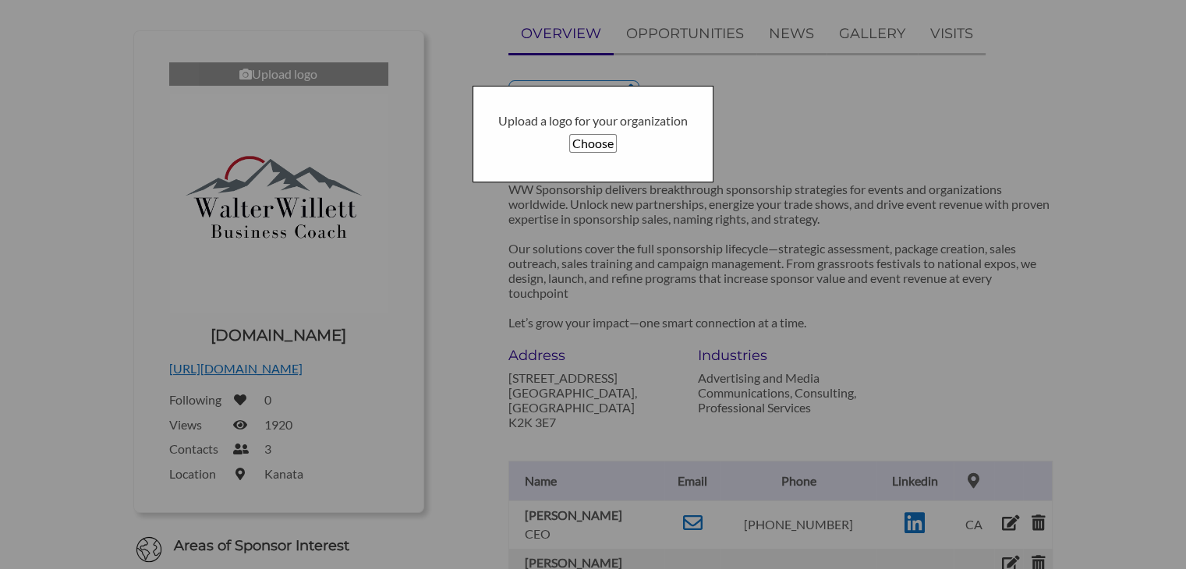
click at [588, 145] on button "Choose" at bounding box center [593, 143] width 48 height 19
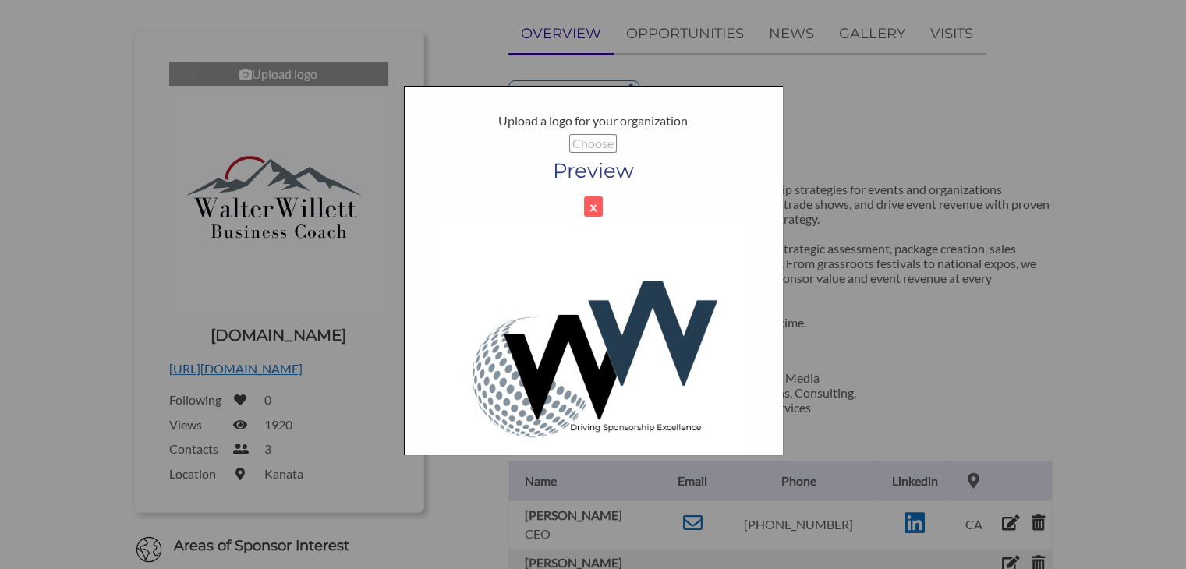
click at [591, 168] on h1 "Preview" at bounding box center [594, 171] width 328 height 28
click at [724, 450] on img at bounding box center [593, 377] width 312 height 312
click at [494, 163] on h1 "Preview" at bounding box center [594, 171] width 328 height 28
click at [571, 347] on img at bounding box center [593, 377] width 312 height 312
click at [585, 174] on h1 "Preview" at bounding box center [594, 171] width 328 height 28
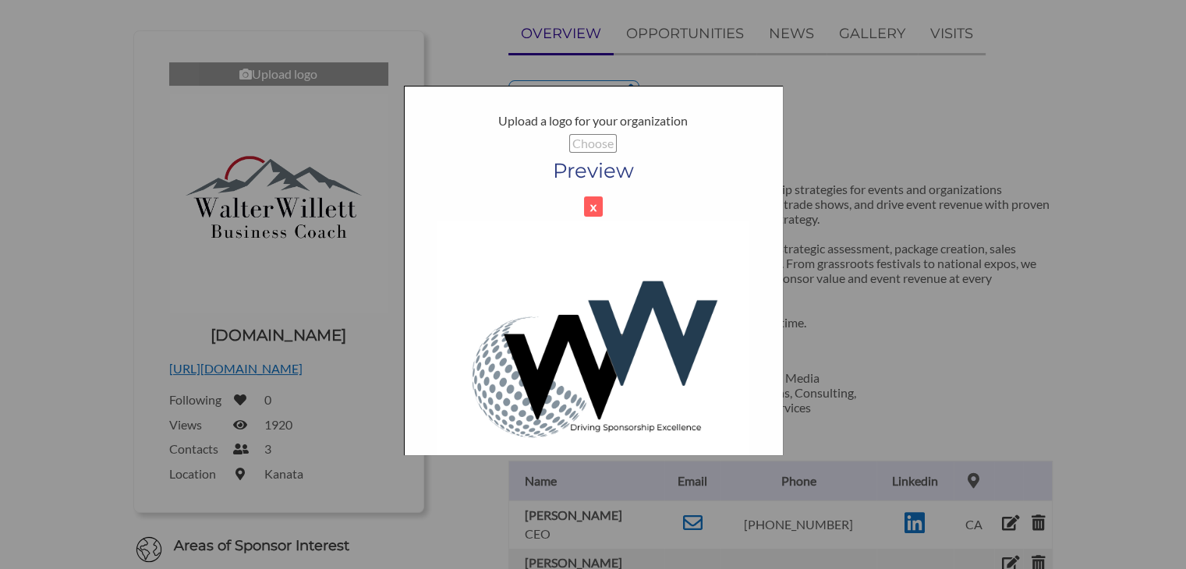
click at [675, 344] on img at bounding box center [593, 377] width 312 height 312
click at [632, 423] on img at bounding box center [593, 377] width 312 height 312
click at [1099, 246] on div at bounding box center [593, 284] width 1186 height 569
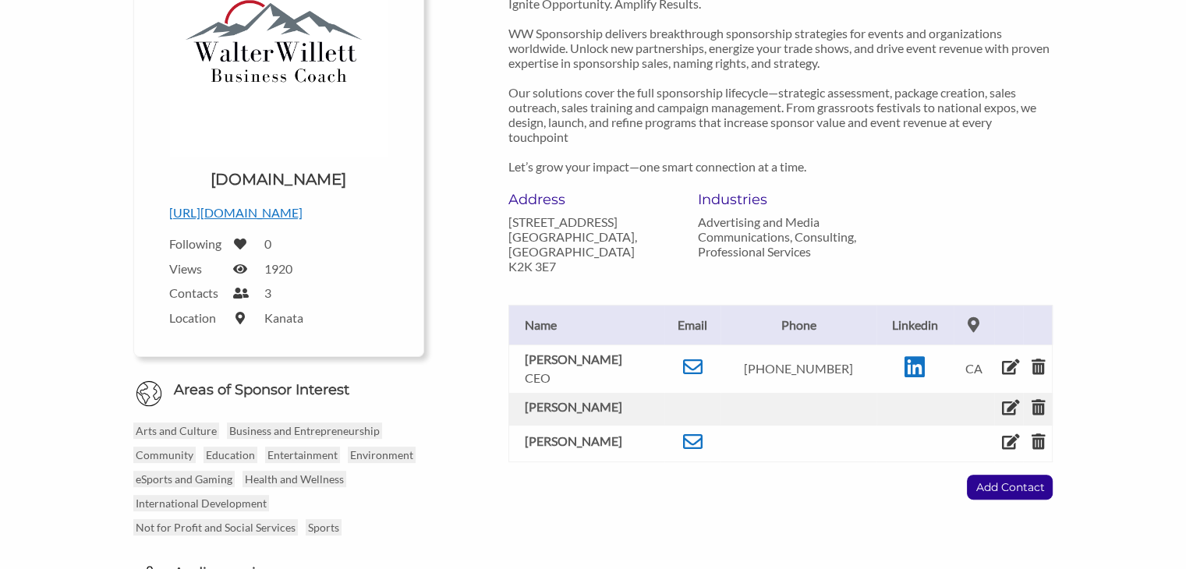
scroll to position [0, 0]
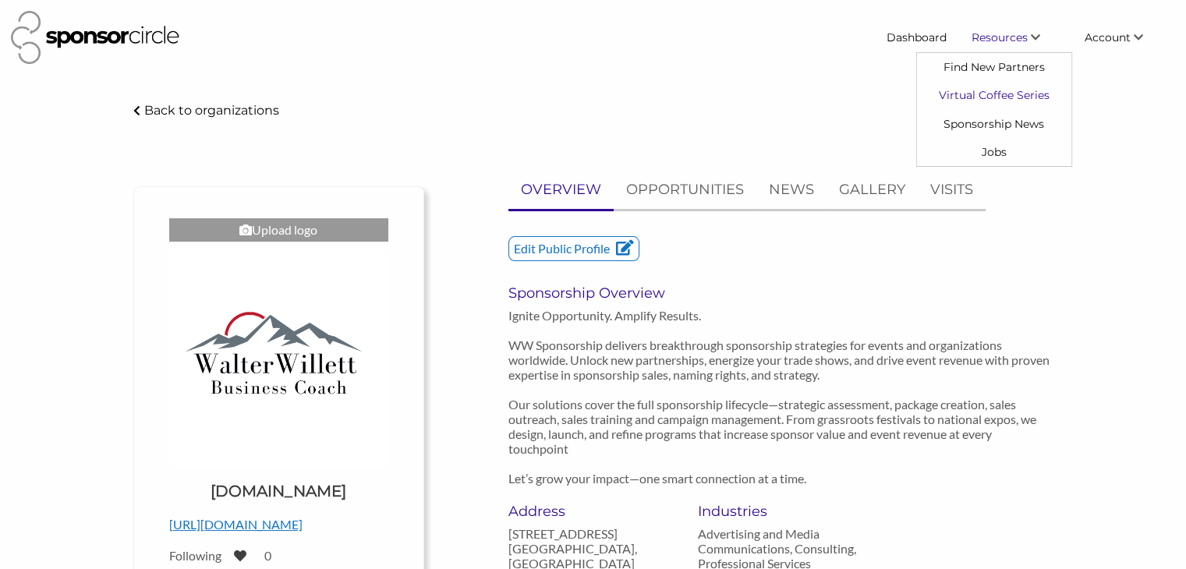
click at [1000, 94] on link "Virtual Coffee Series" at bounding box center [994, 95] width 154 height 28
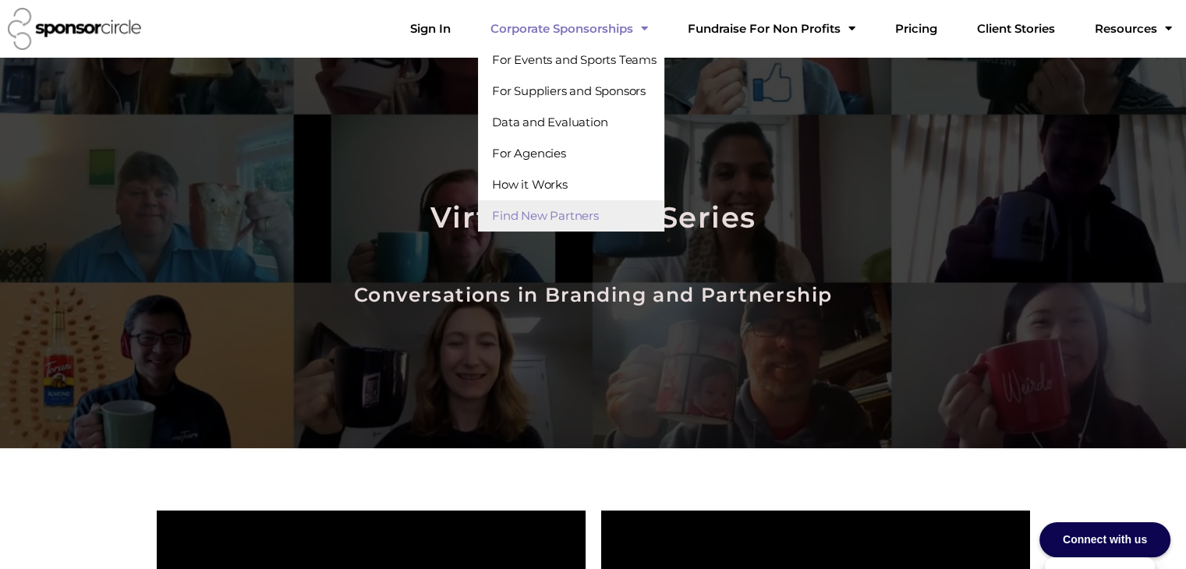
click at [584, 215] on link "Find New Partners" at bounding box center [571, 215] width 186 height 31
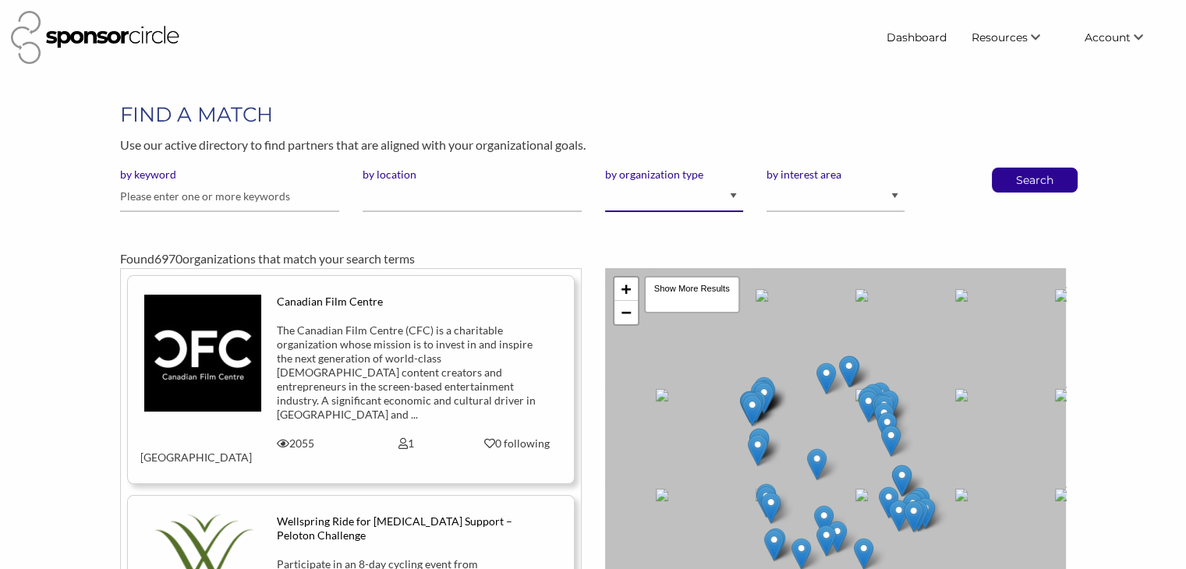
click at [735, 197] on select "I am an event organizer seeking new partnerships with suppliers, exhibitors or …" at bounding box center [674, 197] width 138 height 30
select select "Sponsor"
click at [605, 182] on select "I am an event organizer seeking new partnerships with suppliers, exhibitors or …" at bounding box center [674, 197] width 138 height 30
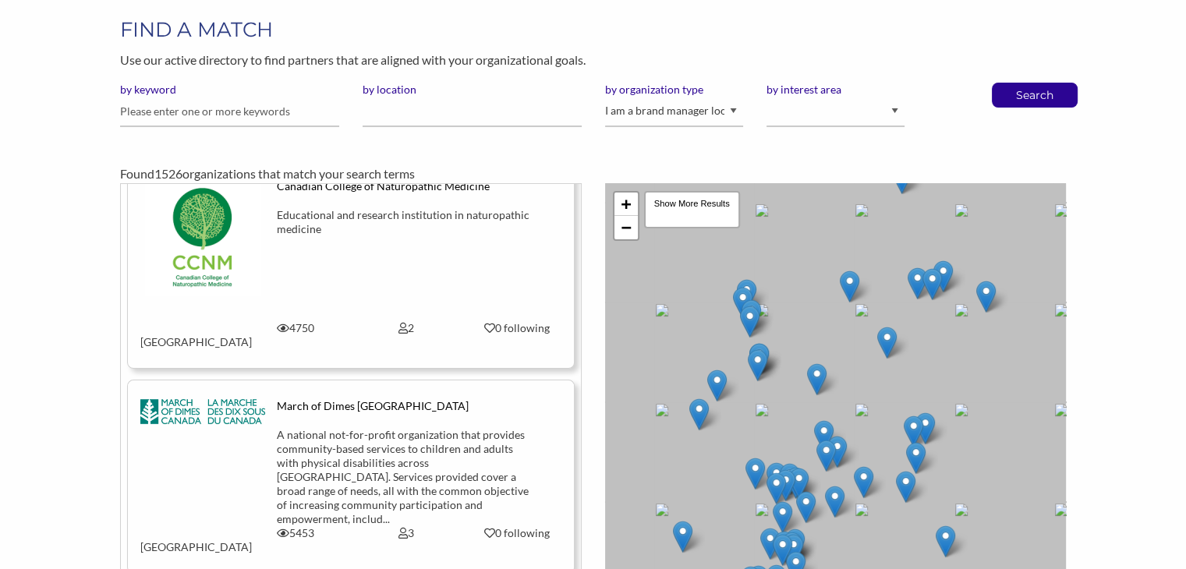
scroll to position [58, 0]
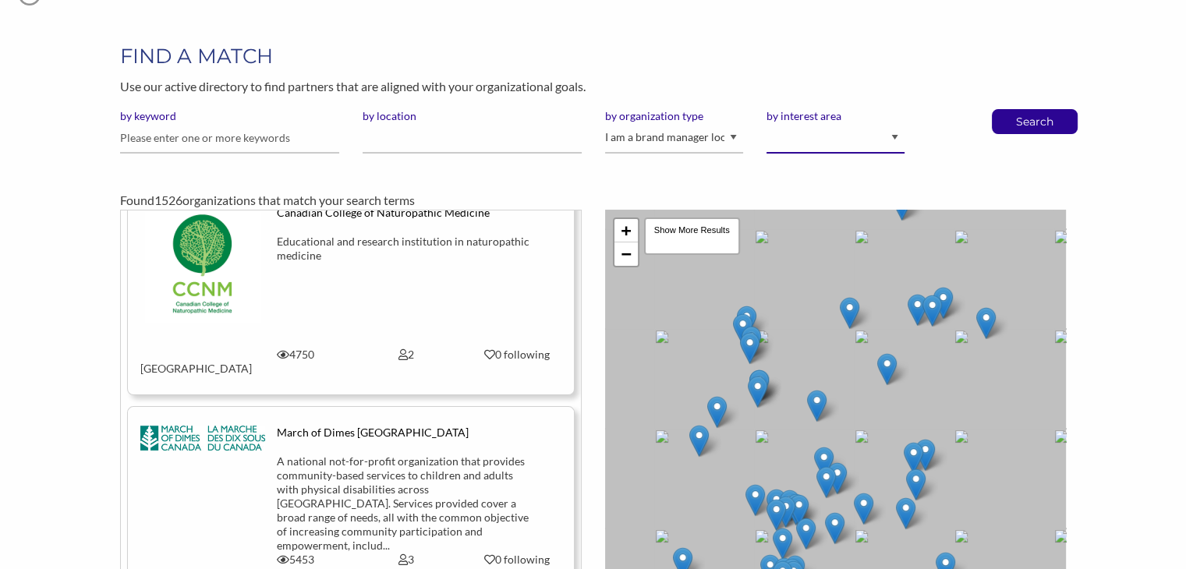
click at [892, 135] on select "Animal Welfare Arts and Culture Business and Entrepreneurship Community Diversi…" at bounding box center [836, 138] width 138 height 30
select select "11"
click at [767, 123] on select "Animal Welfare Arts and Culture Business and Entrepreneurship Community Diversi…" at bounding box center [836, 138] width 138 height 30
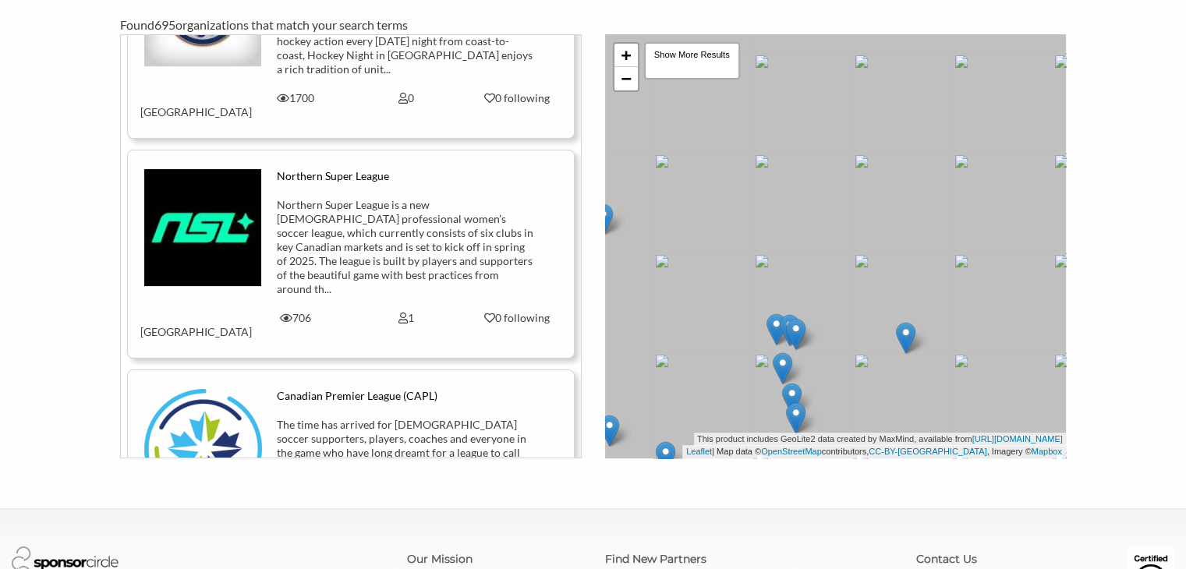
scroll to position [5123, 0]
